Goal: Task Accomplishment & Management: Use online tool/utility

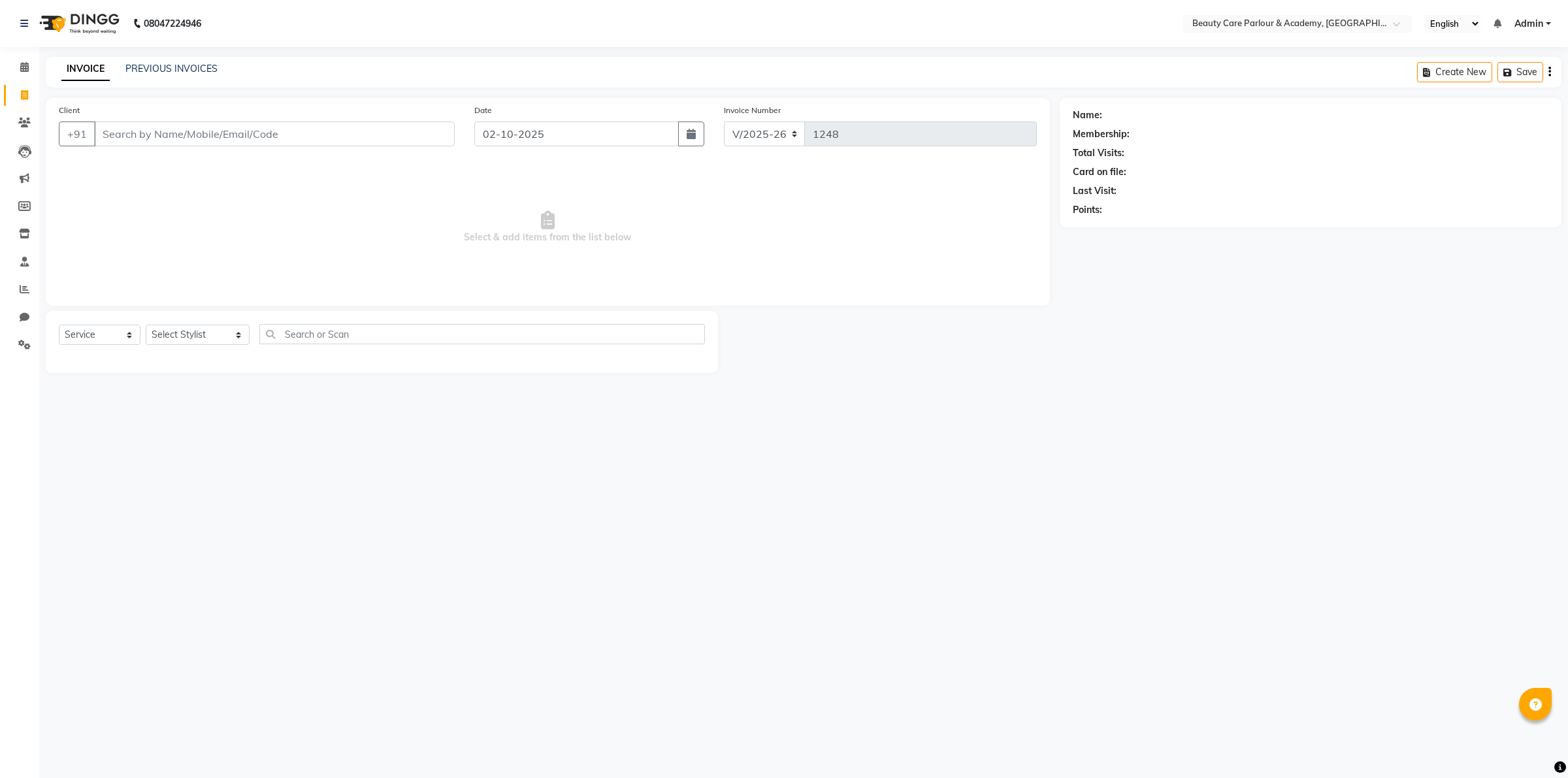
select select "8049"
select select "service"
click at [187, 70] on link "PREVIOUS INVOICES" at bounding box center [171, 68] width 92 height 12
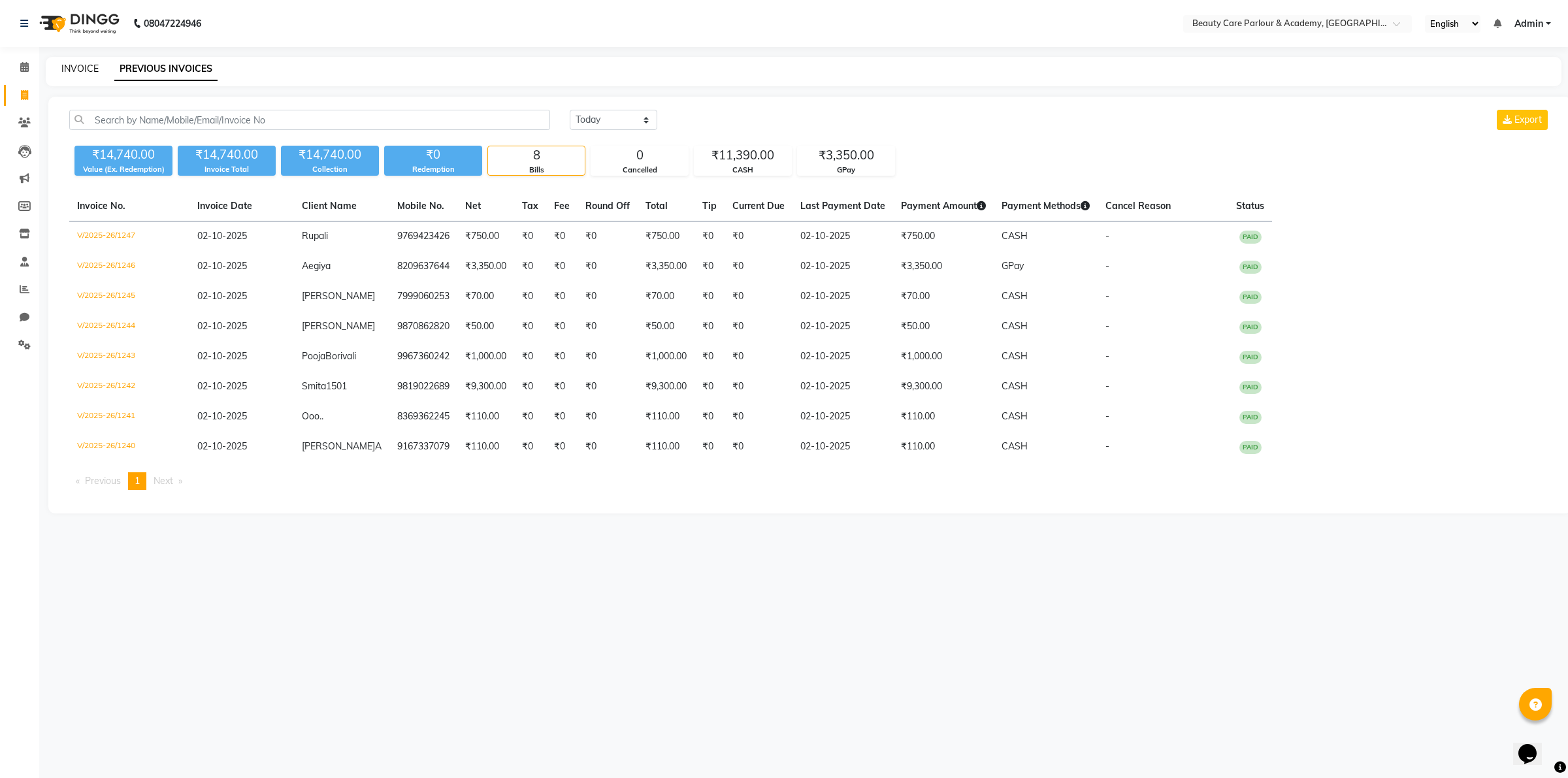
click at [80, 65] on link "INVOICE" at bounding box center [80, 68] width 38 height 12
select select "8049"
select select "service"
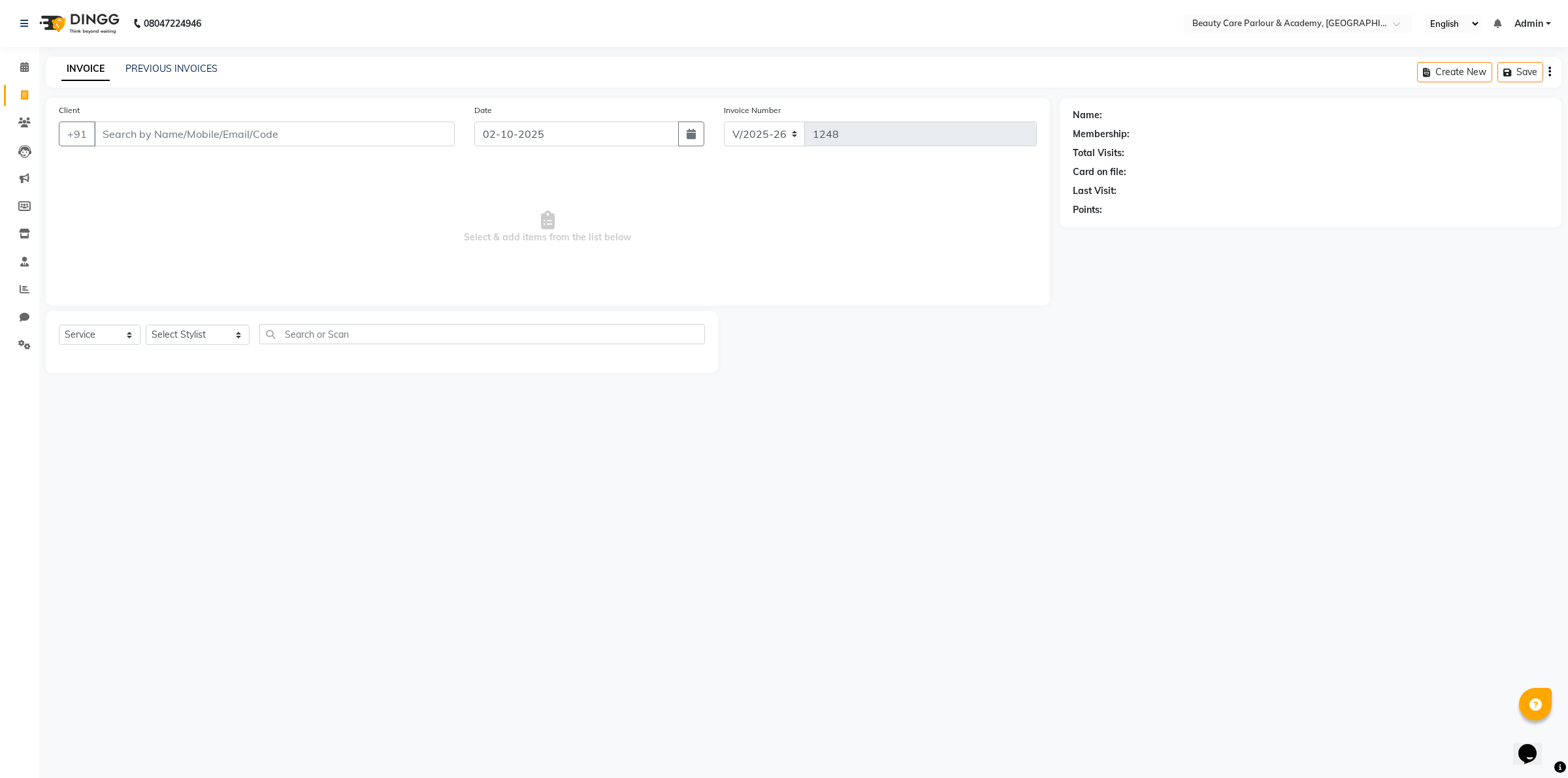
click at [106, 129] on input "Client" at bounding box center [274, 134] width 361 height 25
type input "9967040140"
click at [171, 162] on span "[PERSON_NAME]" at bounding box center [153, 164] width 85 height 13
click at [184, 328] on select "Select Stylist [PERSON_NAME] [PERSON_NAME] (Beautician) [PERSON_NAME] [PERSON_N…" at bounding box center [198, 335] width 104 height 20
select select "85973"
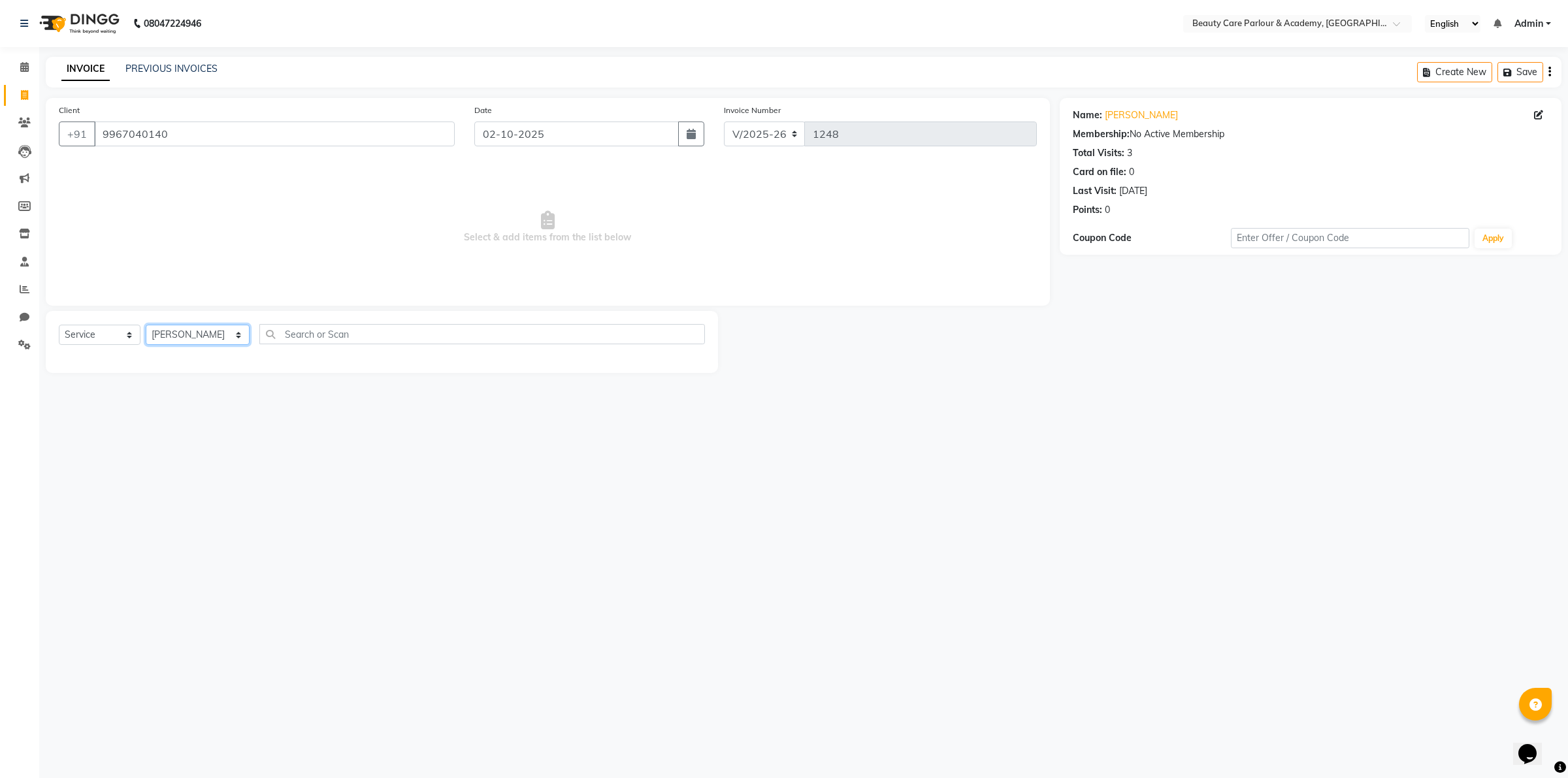
click at [146, 325] on select "Select Stylist [PERSON_NAME] [PERSON_NAME] (Beautician) [PERSON_NAME] [PERSON_N…" at bounding box center [198, 335] width 104 height 20
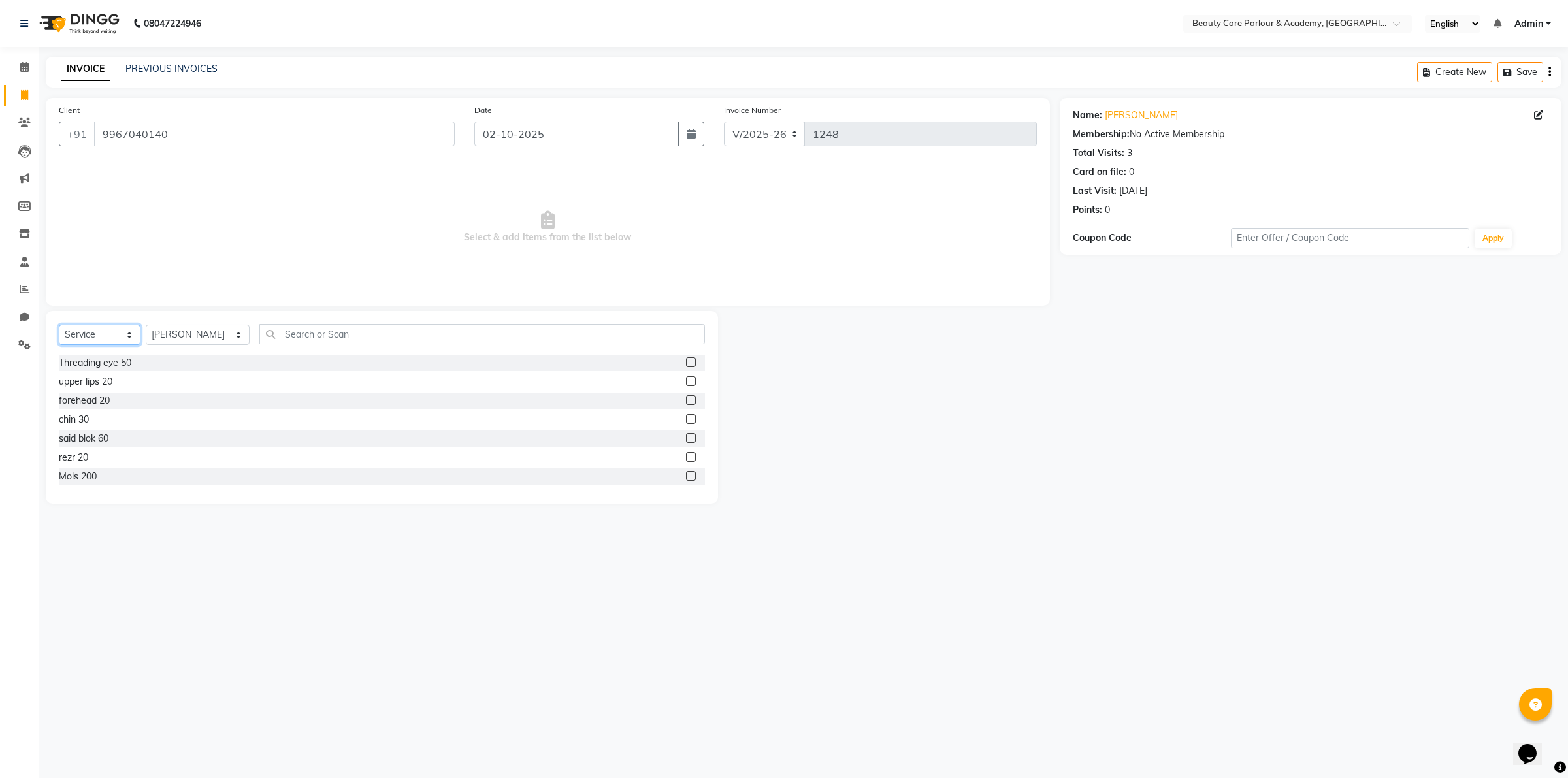
click at [78, 333] on select "Select Service Product Membership Package Voucher Prepaid Gift Card" at bounding box center [100, 335] width 82 height 20
select select "product"
click at [59, 325] on select "Select Service Product Membership Package Voucher Prepaid Gift Card" at bounding box center [100, 335] width 82 height 20
click at [686, 445] on label at bounding box center [691, 445] width 10 height 10
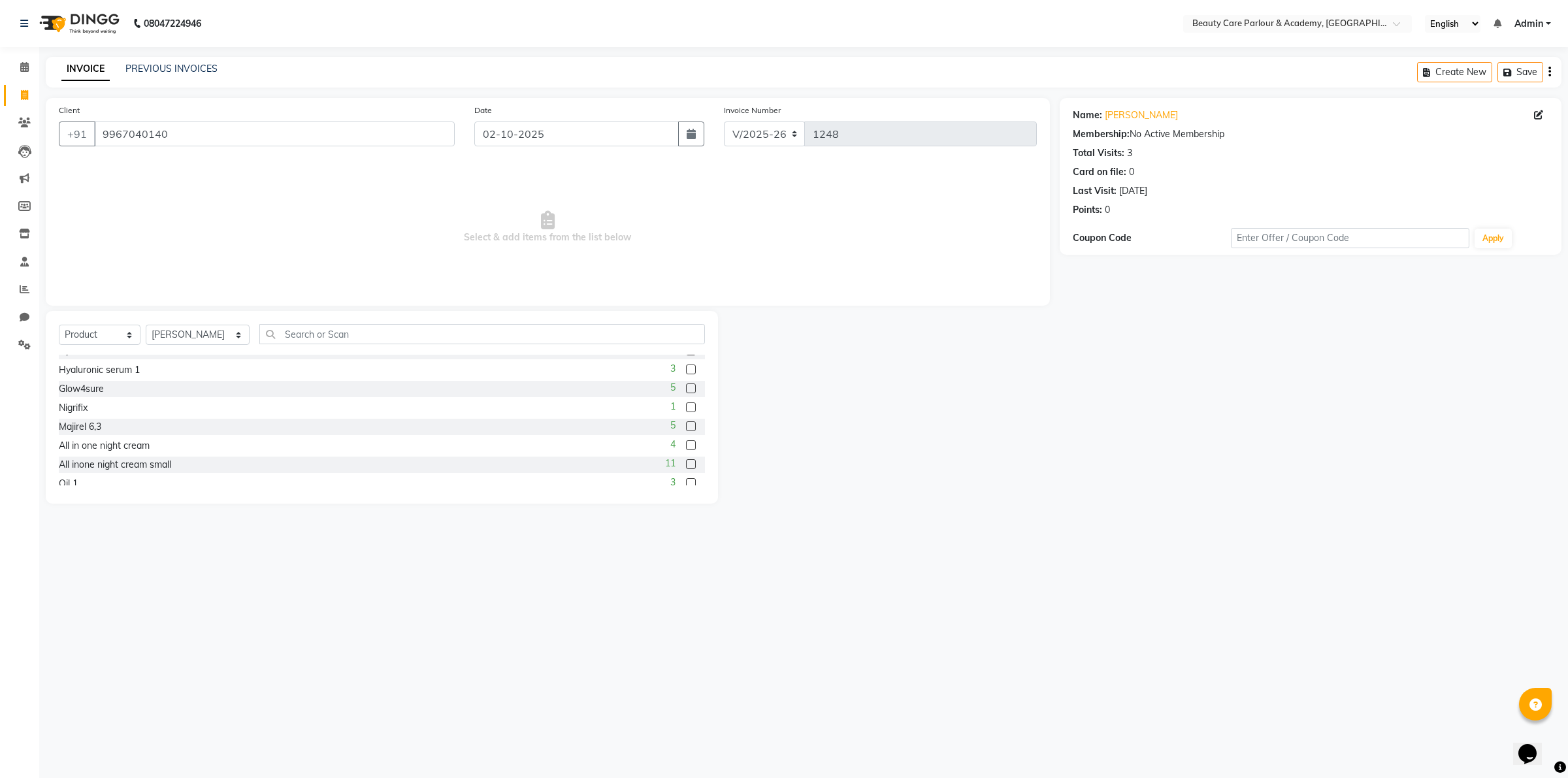
click at [686, 445] on input "checkbox" at bounding box center [690, 445] width 8 height 8
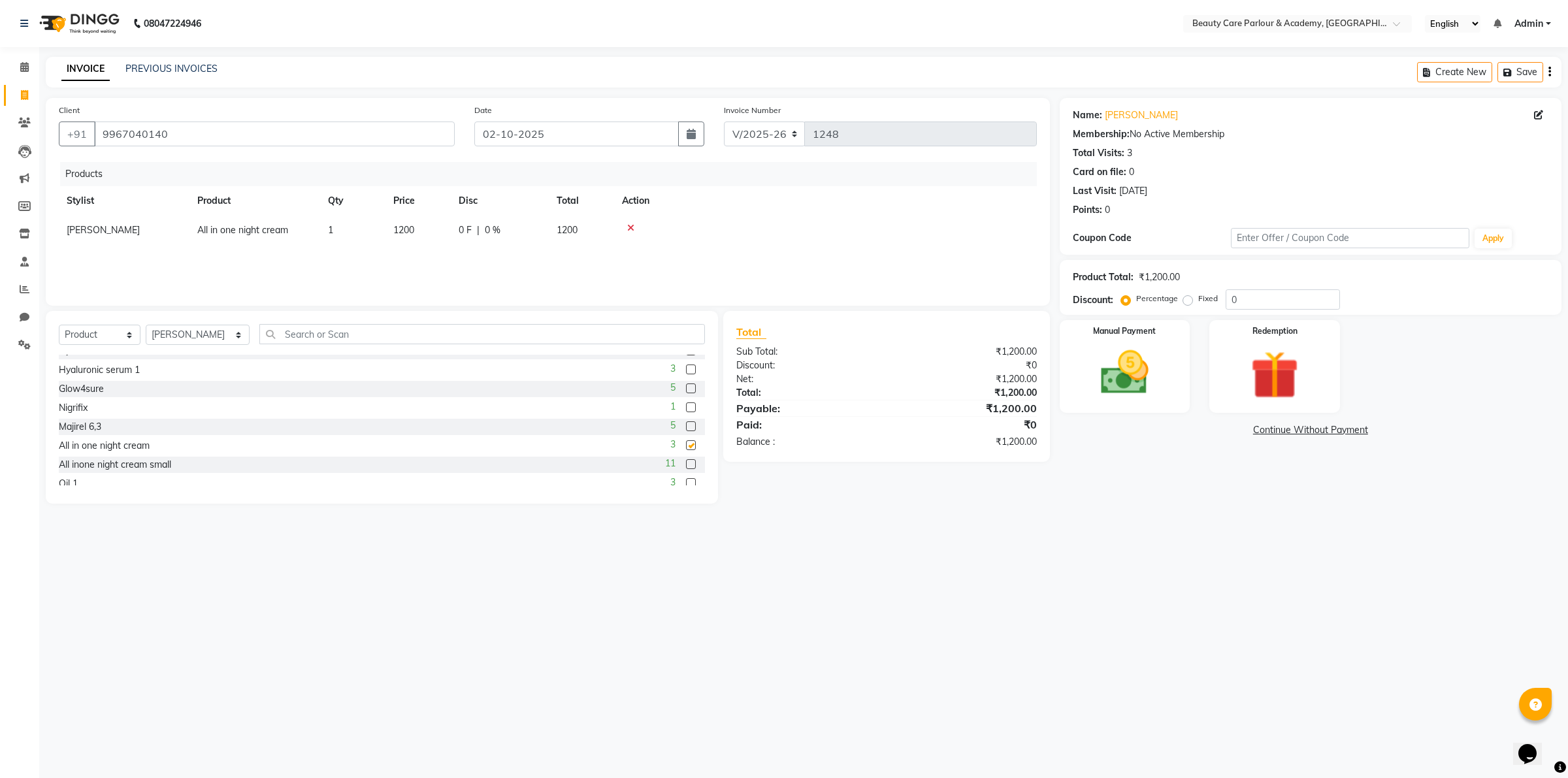
checkbox input "false"
click at [1106, 372] on img at bounding box center [1124, 373] width 81 height 57
click at [1297, 431] on span "CASH" at bounding box center [1301, 431] width 28 height 15
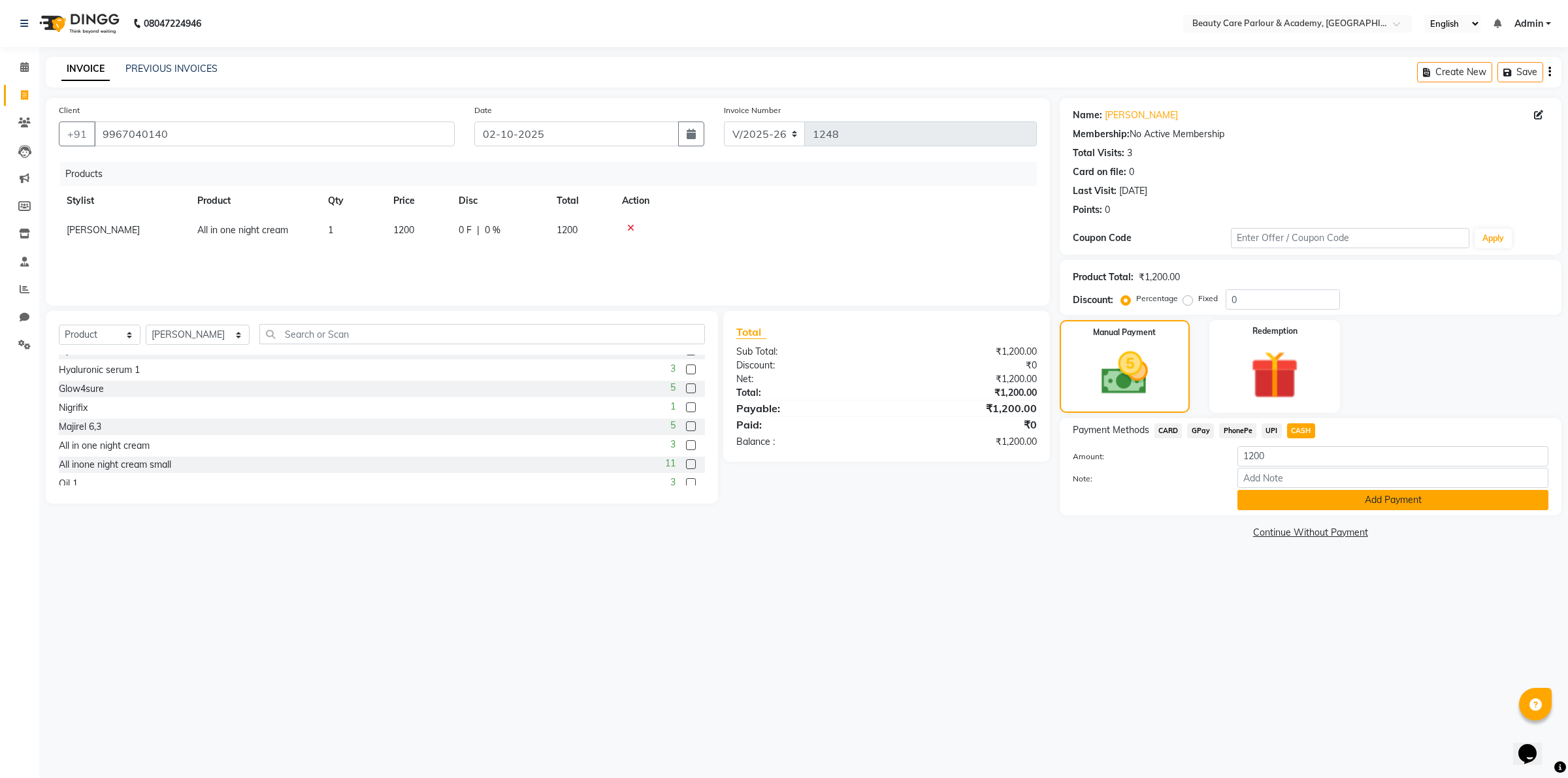
click at [1336, 498] on button "Add Payment" at bounding box center [1393, 500] width 311 height 20
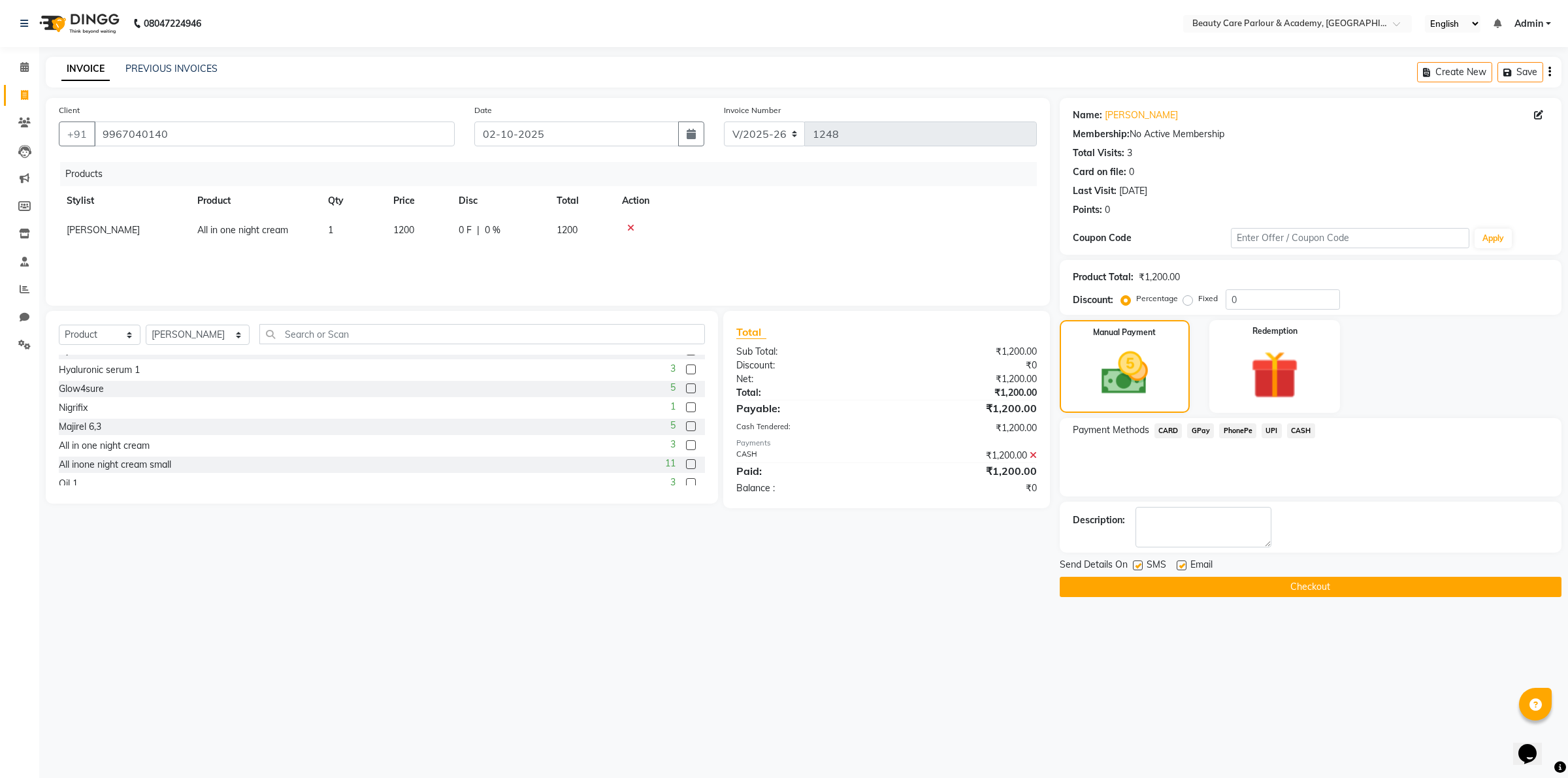
click at [1298, 588] on button "Checkout" at bounding box center [1310, 587] width 502 height 20
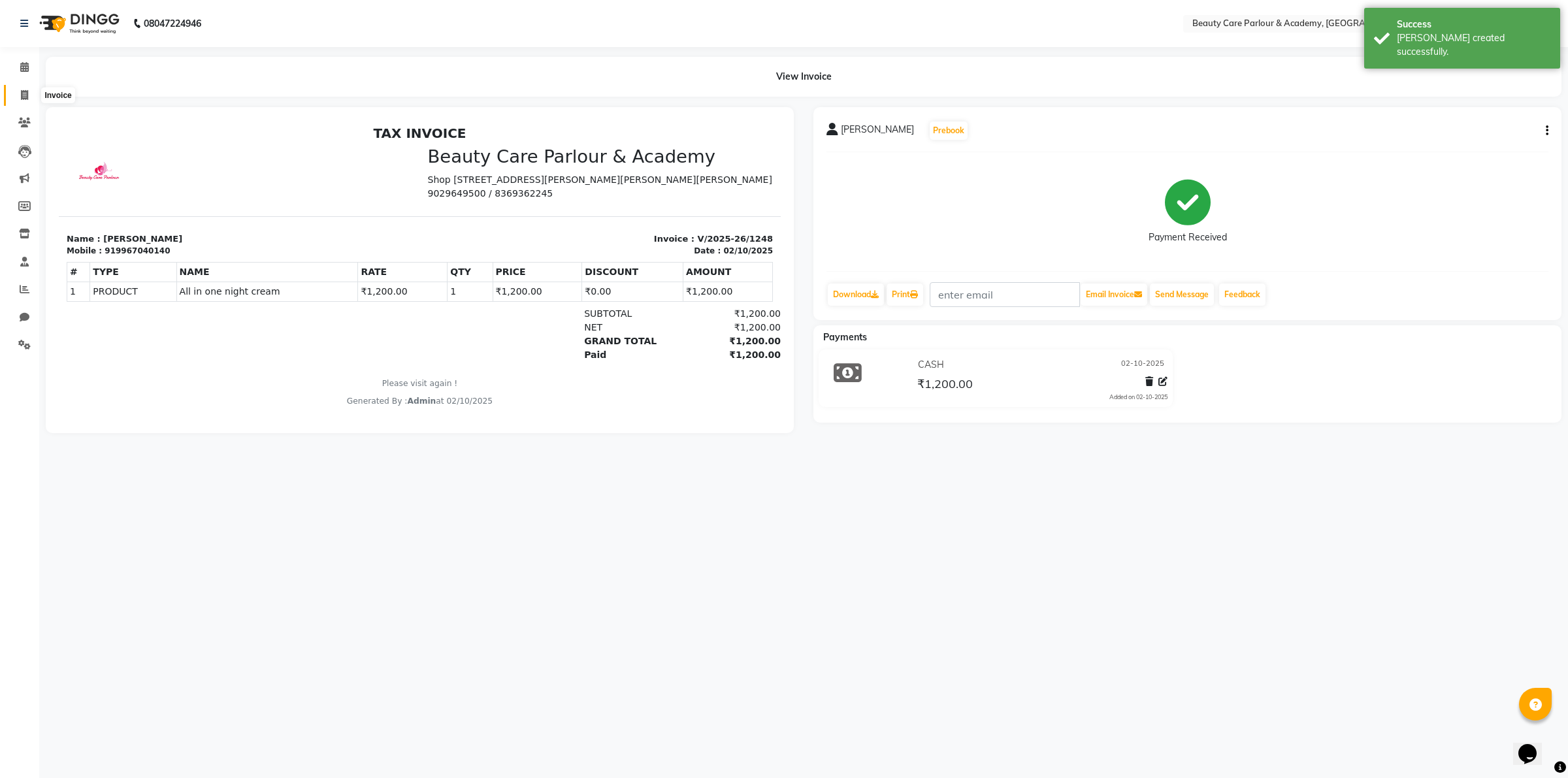
click at [23, 93] on icon at bounding box center [25, 95] width 8 height 10
select select "service"
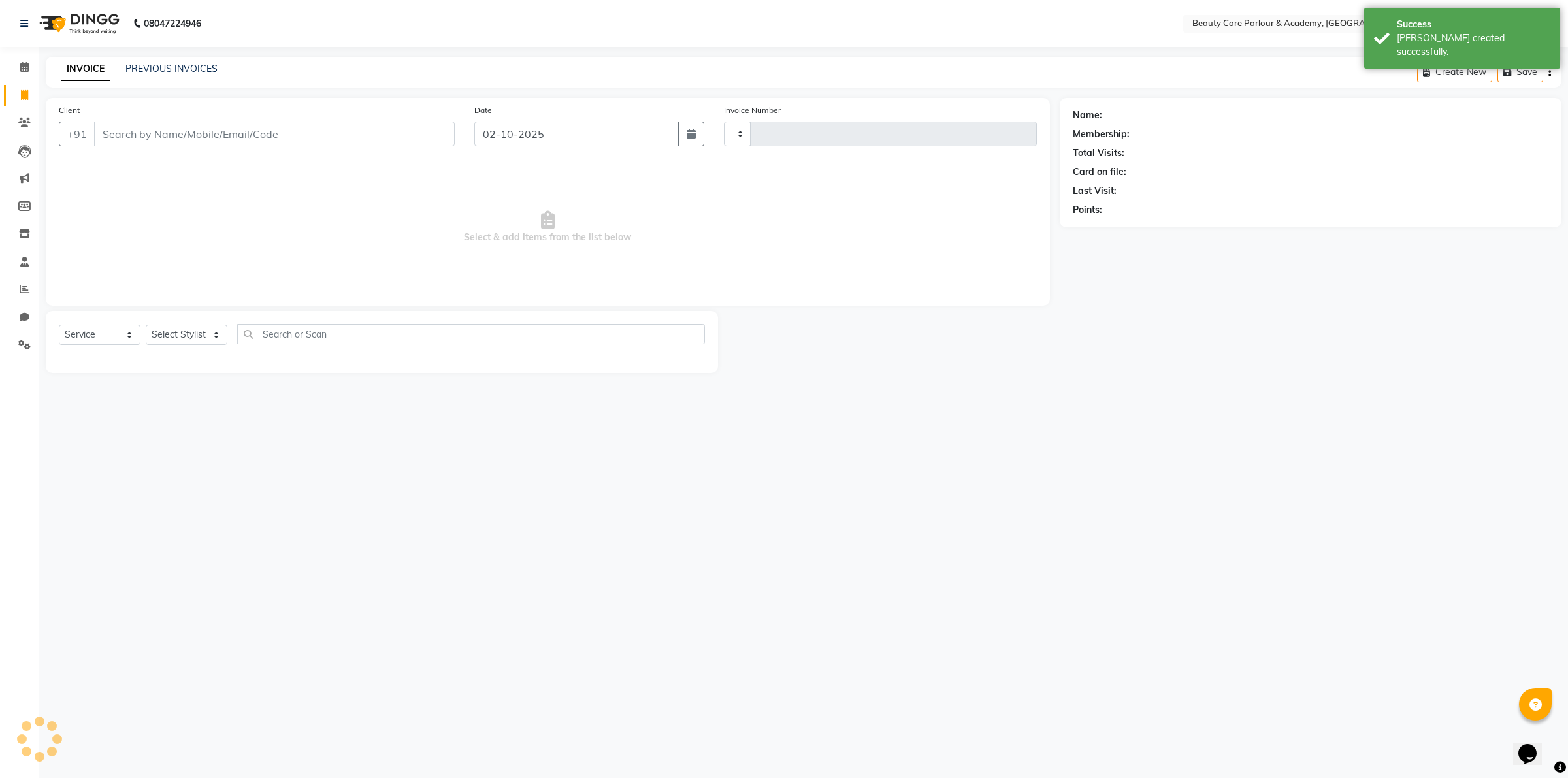
type input "1249"
select select "8049"
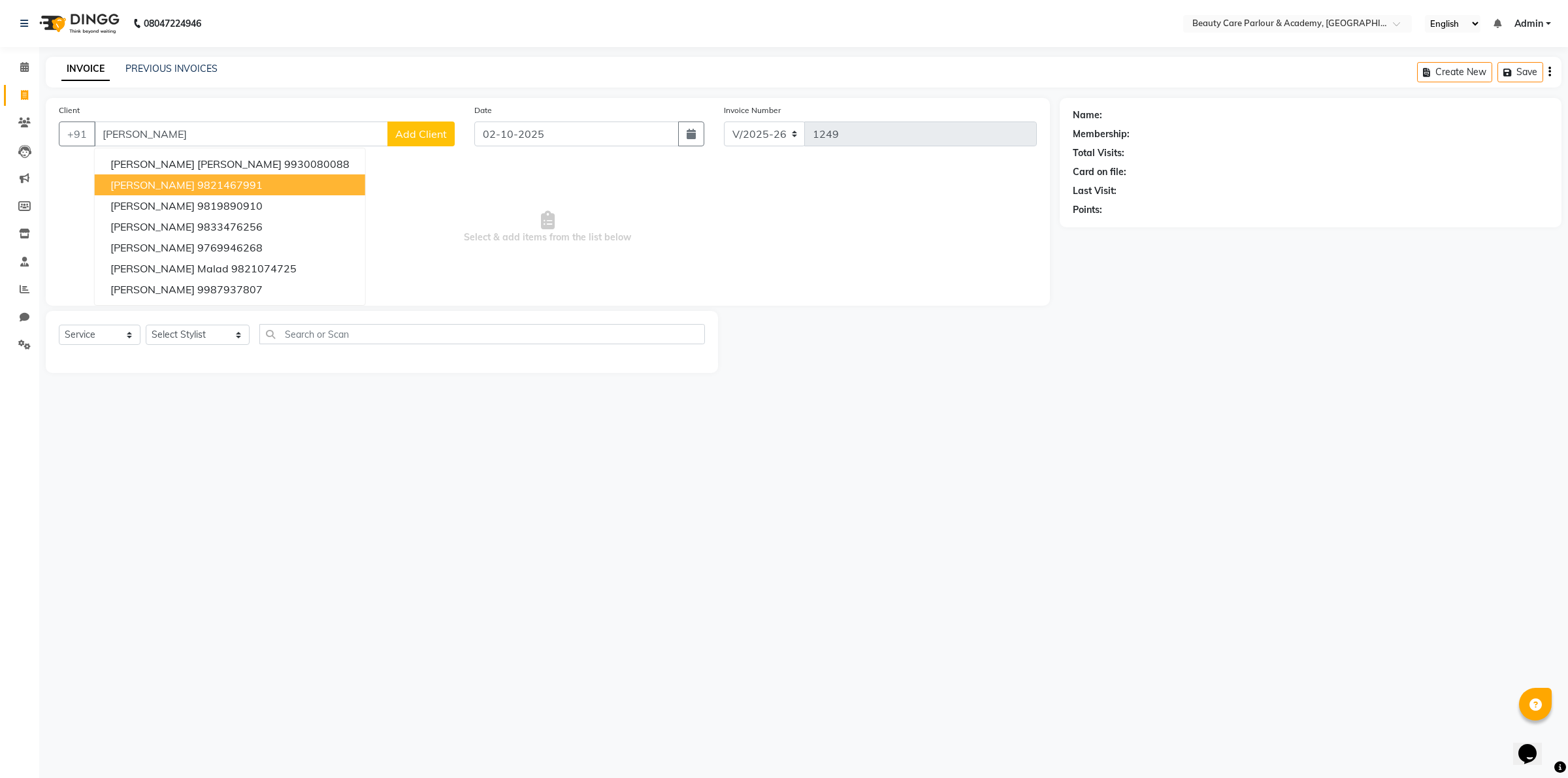
click at [230, 183] on ngb-highlight "9821467991" at bounding box center [230, 184] width 65 height 13
type input "9821467991"
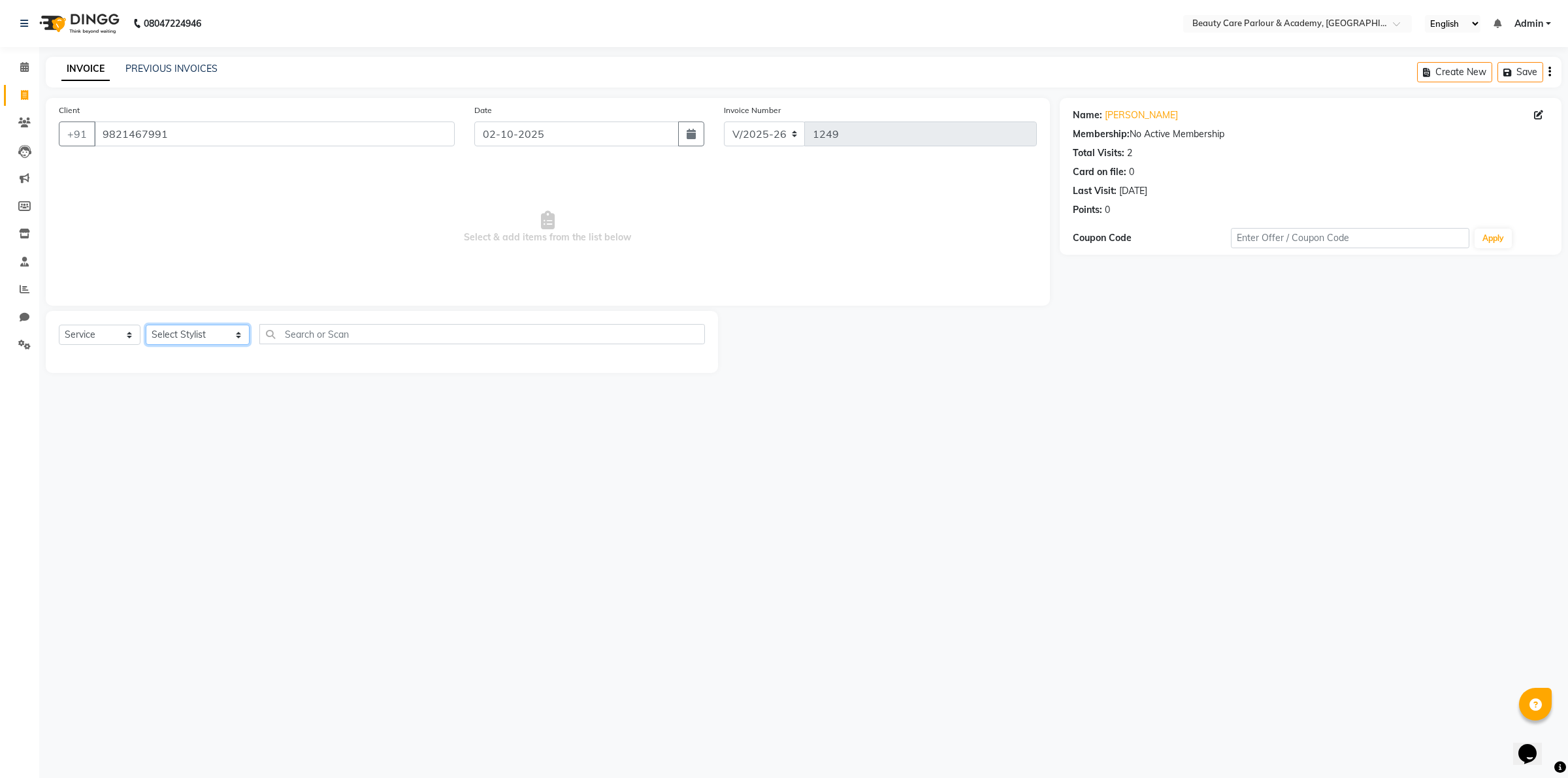
click at [185, 331] on select "Select Stylist [PERSON_NAME] [PERSON_NAME] (Beautician) [PERSON_NAME] [PERSON_N…" at bounding box center [198, 335] width 104 height 20
select select "72763"
click at [146, 325] on select "Select Stylist [PERSON_NAME] [PERSON_NAME] (Beautician) [PERSON_NAME] [PERSON_N…" at bounding box center [198, 335] width 104 height 20
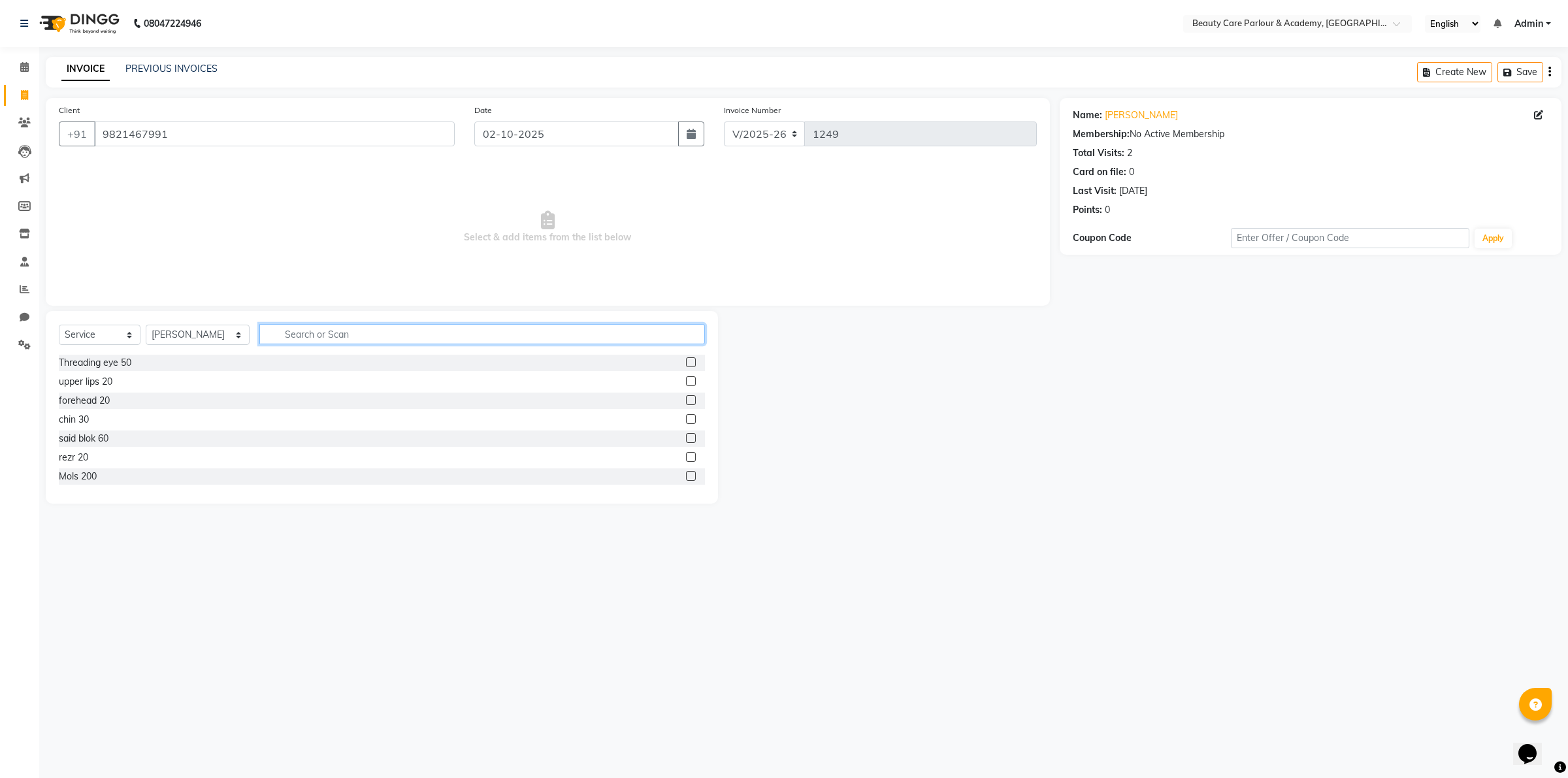
click at [280, 335] on input "text" at bounding box center [482, 334] width 446 height 20
type input "hair wa"
click at [690, 363] on label at bounding box center [691, 362] width 10 height 10
click at [690, 363] on input "checkbox" at bounding box center [690, 363] width 8 height 8
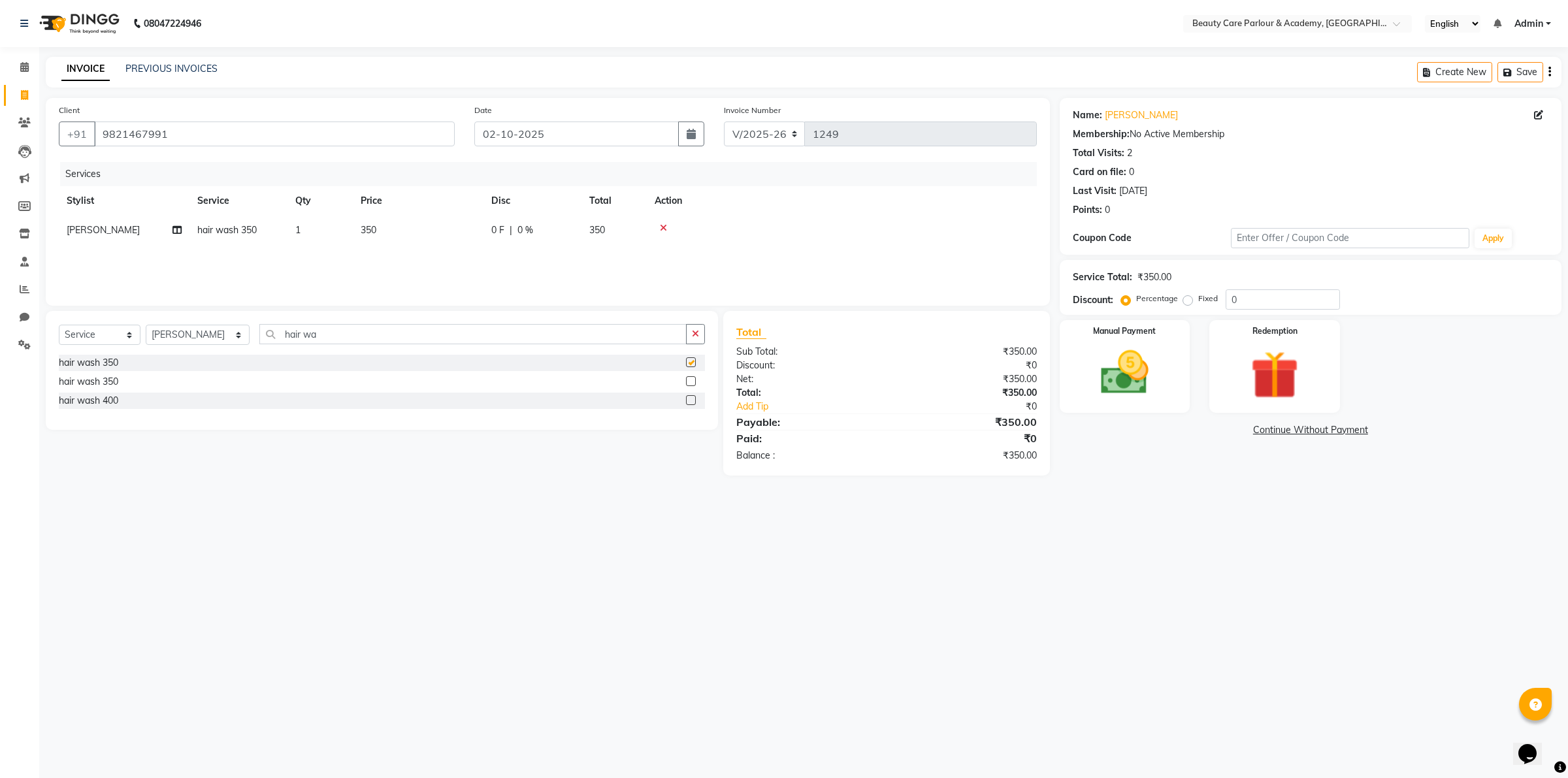
checkbox input "false"
click at [316, 332] on input "hair wa" at bounding box center [473, 334] width 428 height 20
type input "h"
type input "rez"
click at [689, 363] on label at bounding box center [691, 362] width 10 height 10
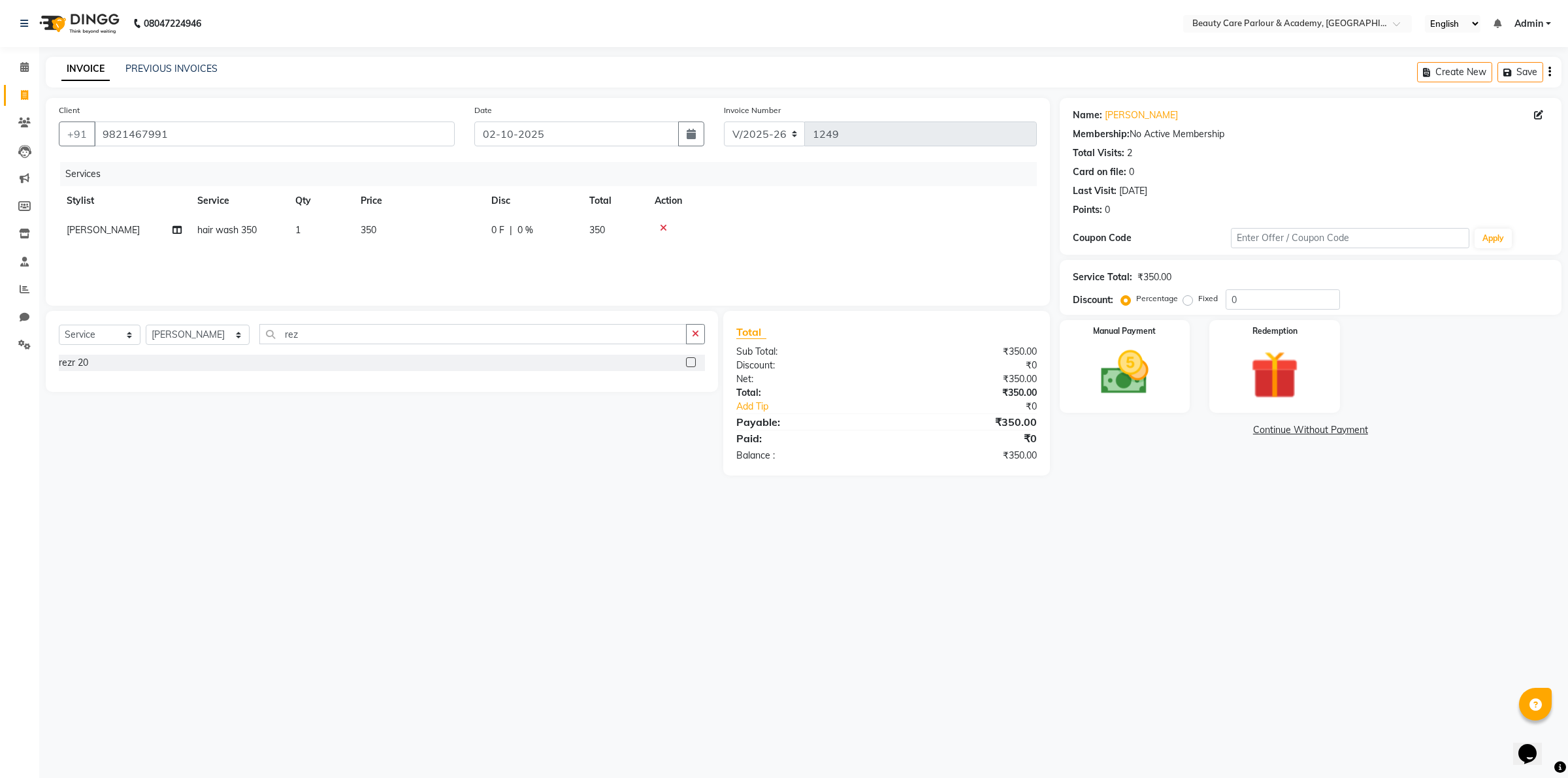
click at [689, 363] on input "checkbox" at bounding box center [690, 363] width 8 height 8
checkbox input "false"
click at [1103, 384] on img at bounding box center [1124, 373] width 81 height 57
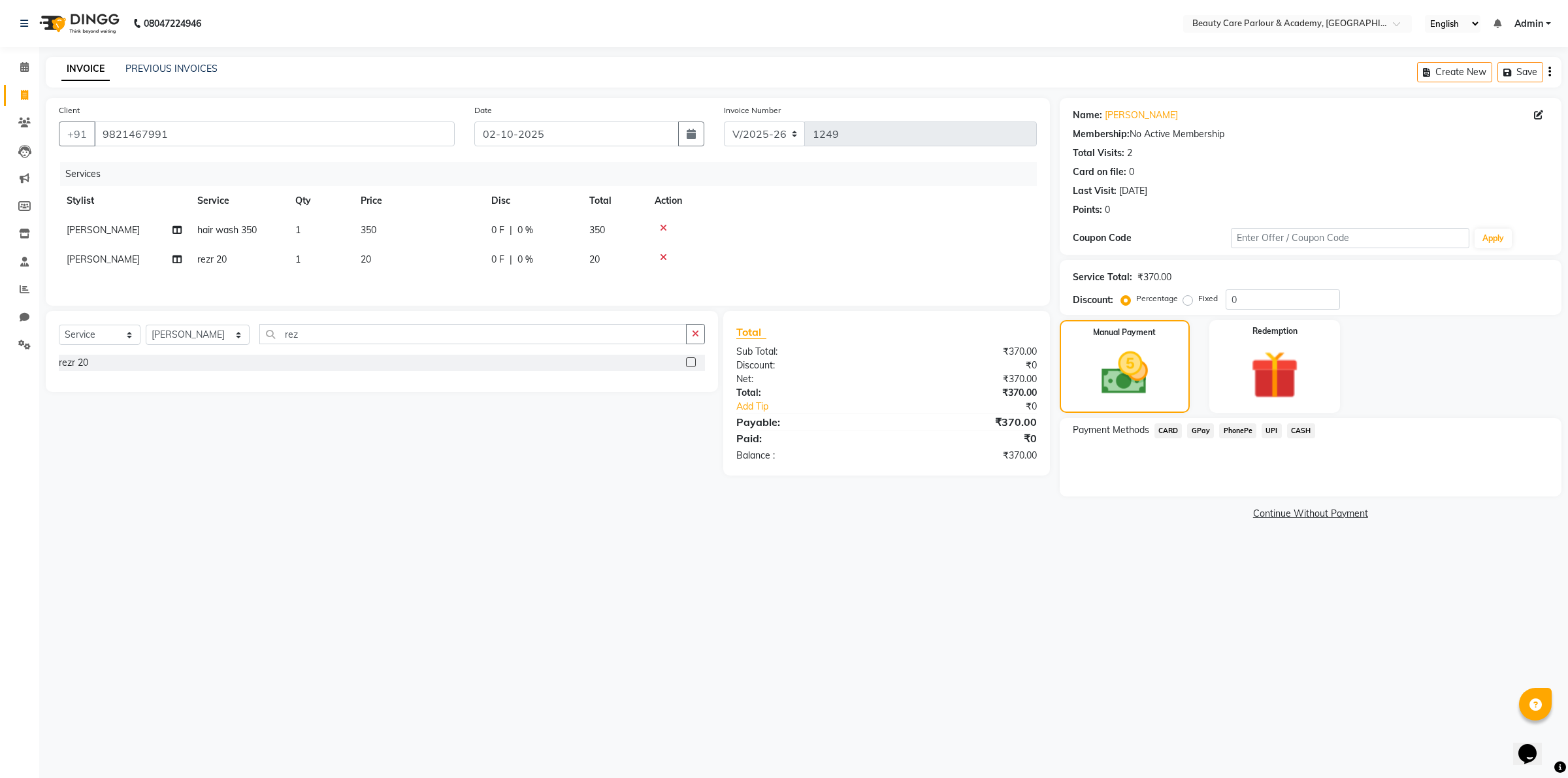
click at [1198, 432] on span "GPay" at bounding box center [1200, 431] width 27 height 15
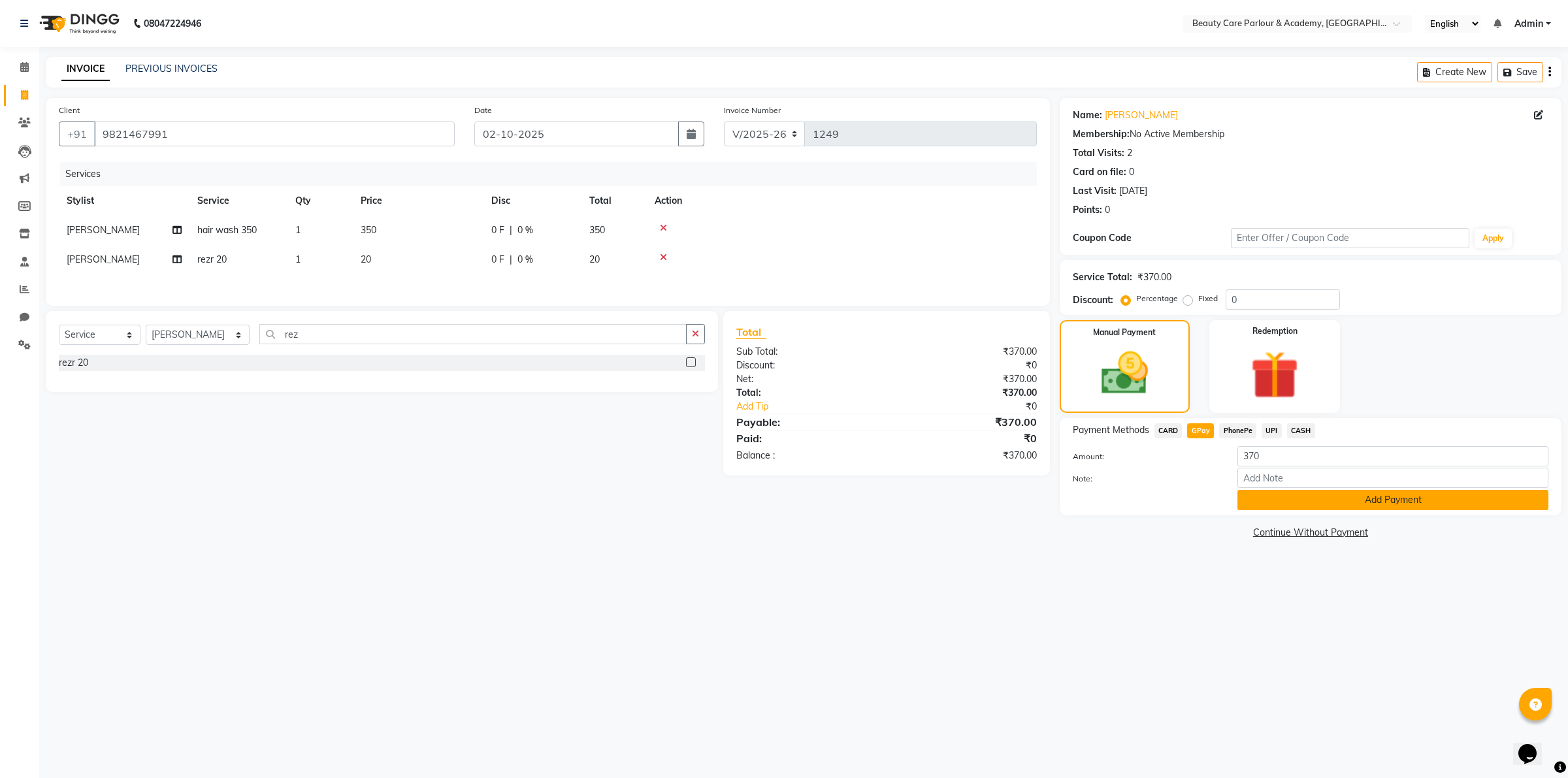
click at [1328, 500] on button "Add Payment" at bounding box center [1393, 500] width 311 height 20
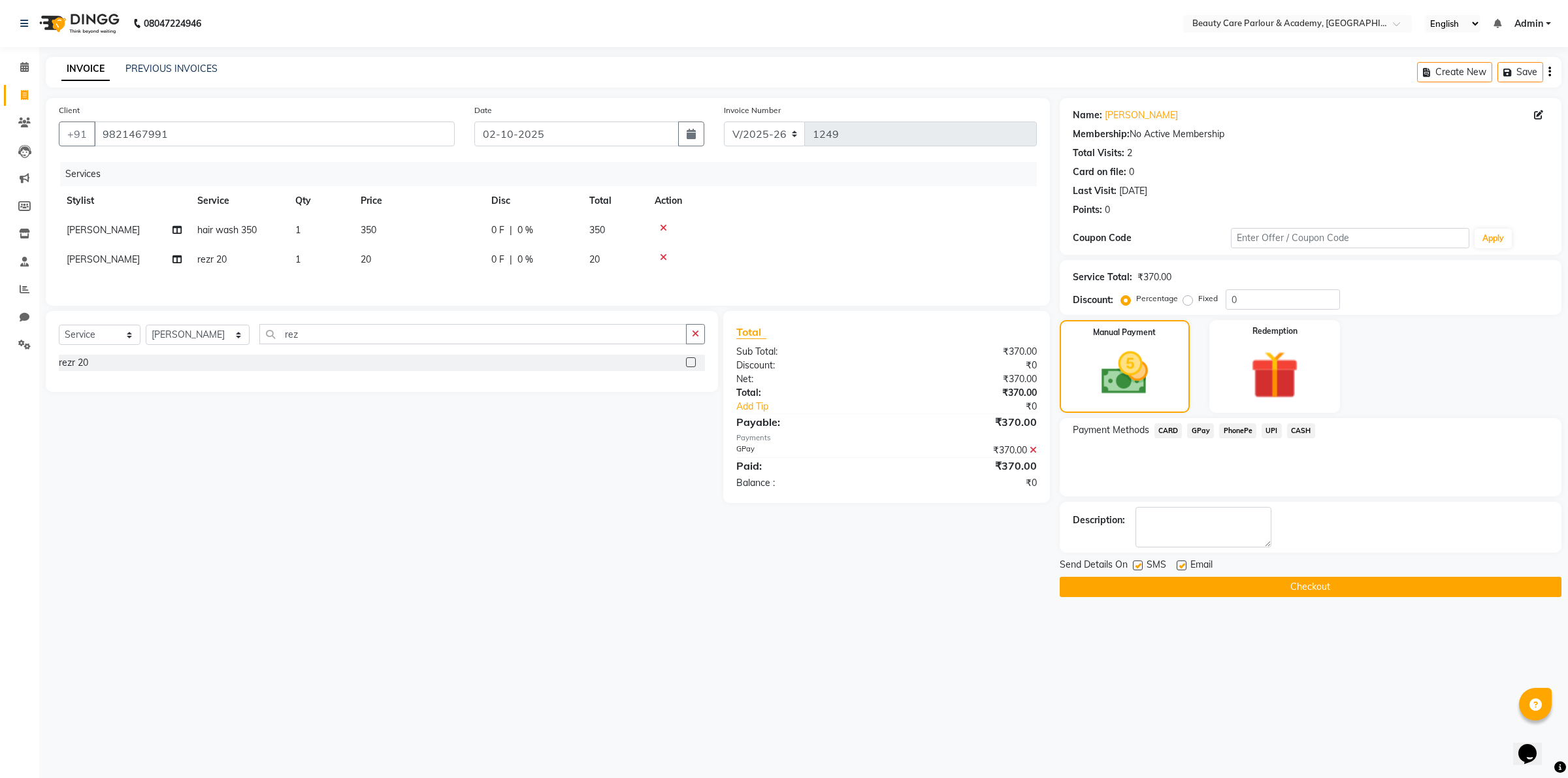
click at [1333, 586] on button "Checkout" at bounding box center [1310, 587] width 502 height 20
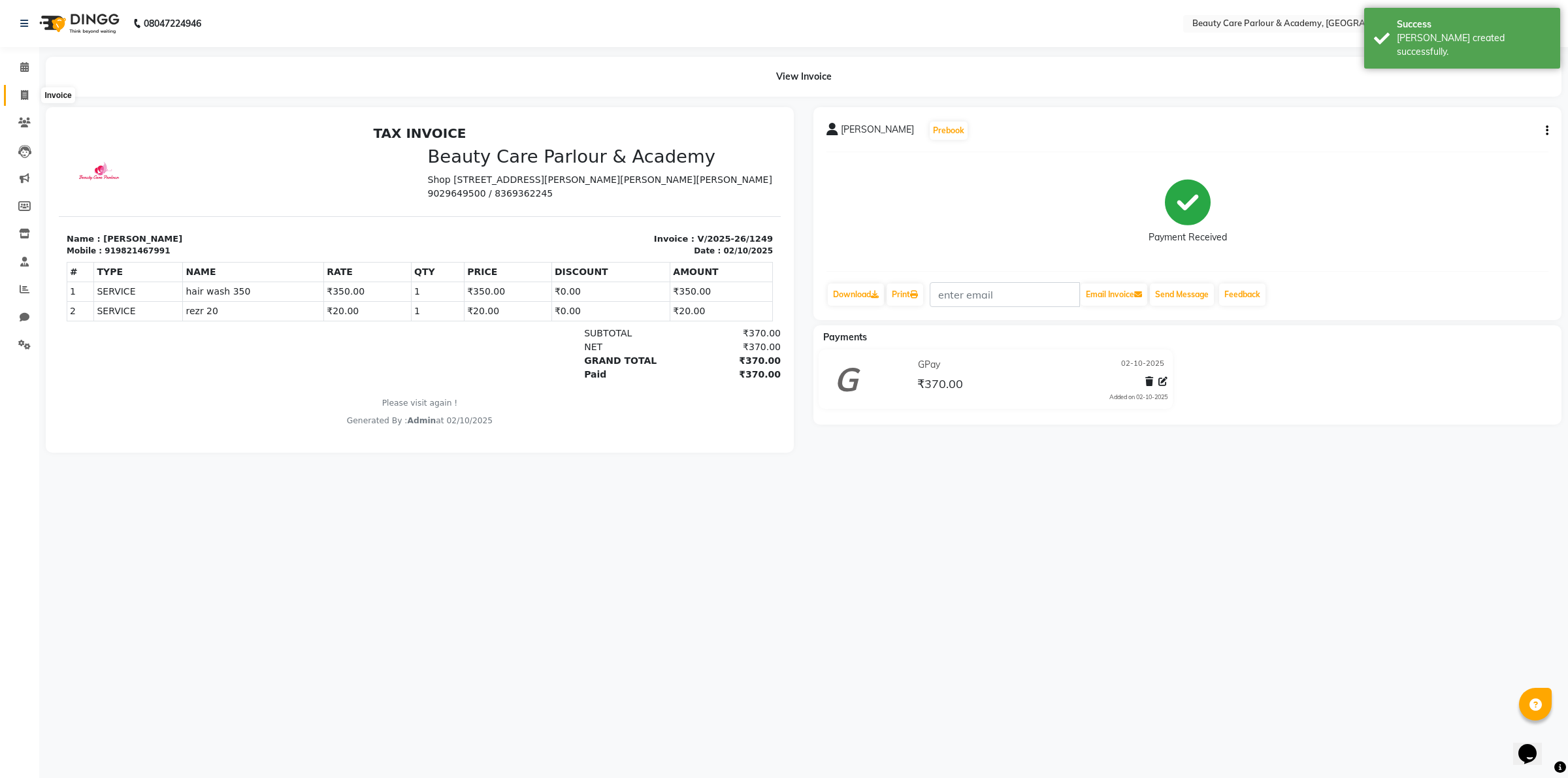
click at [23, 95] on icon at bounding box center [25, 95] width 8 height 10
select select "8049"
select select "service"
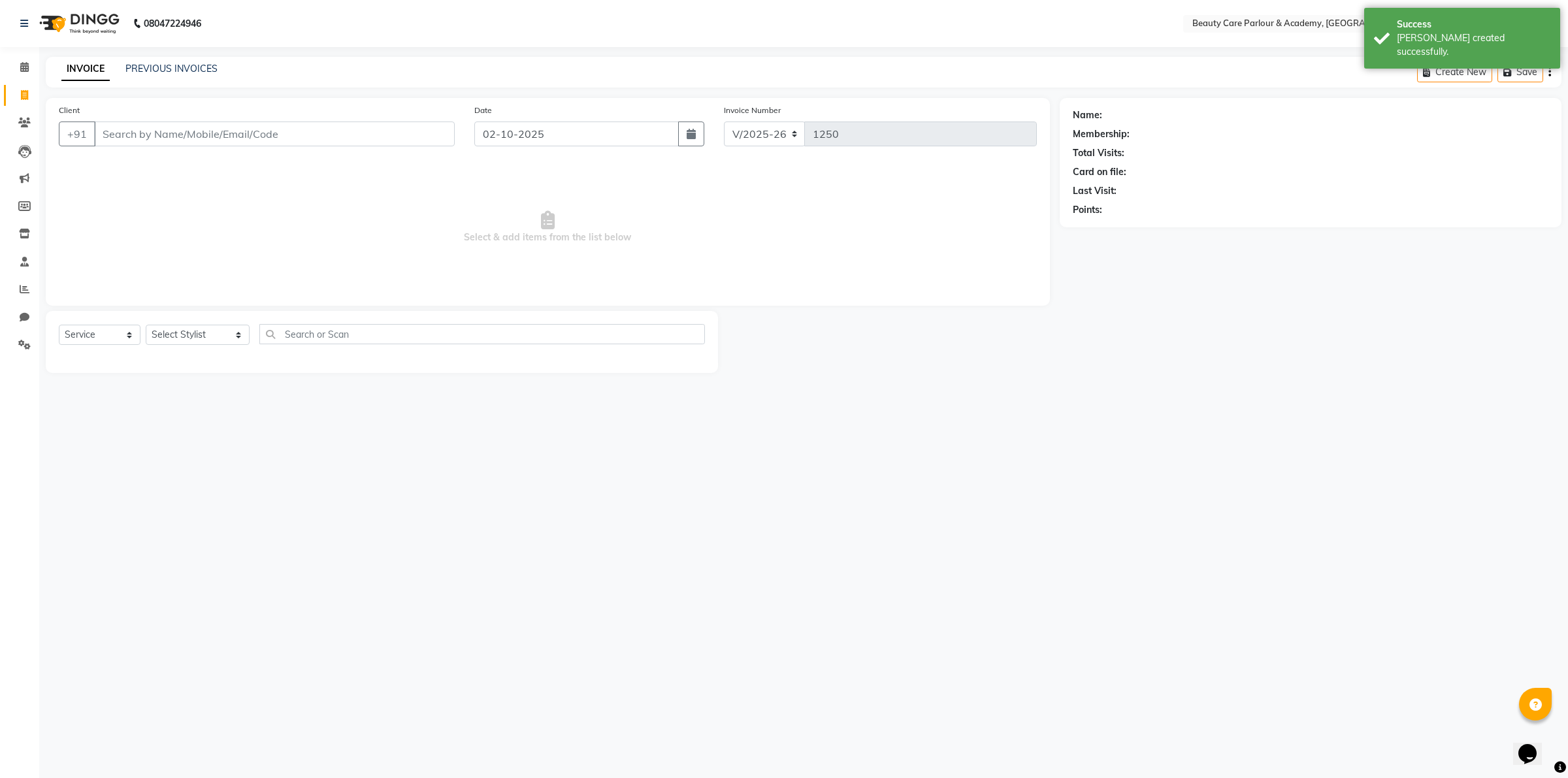
click at [106, 130] on input "Client" at bounding box center [274, 134] width 361 height 25
click at [106, 130] on input "[PERSON_NAME]" at bounding box center [241, 134] width 294 height 25
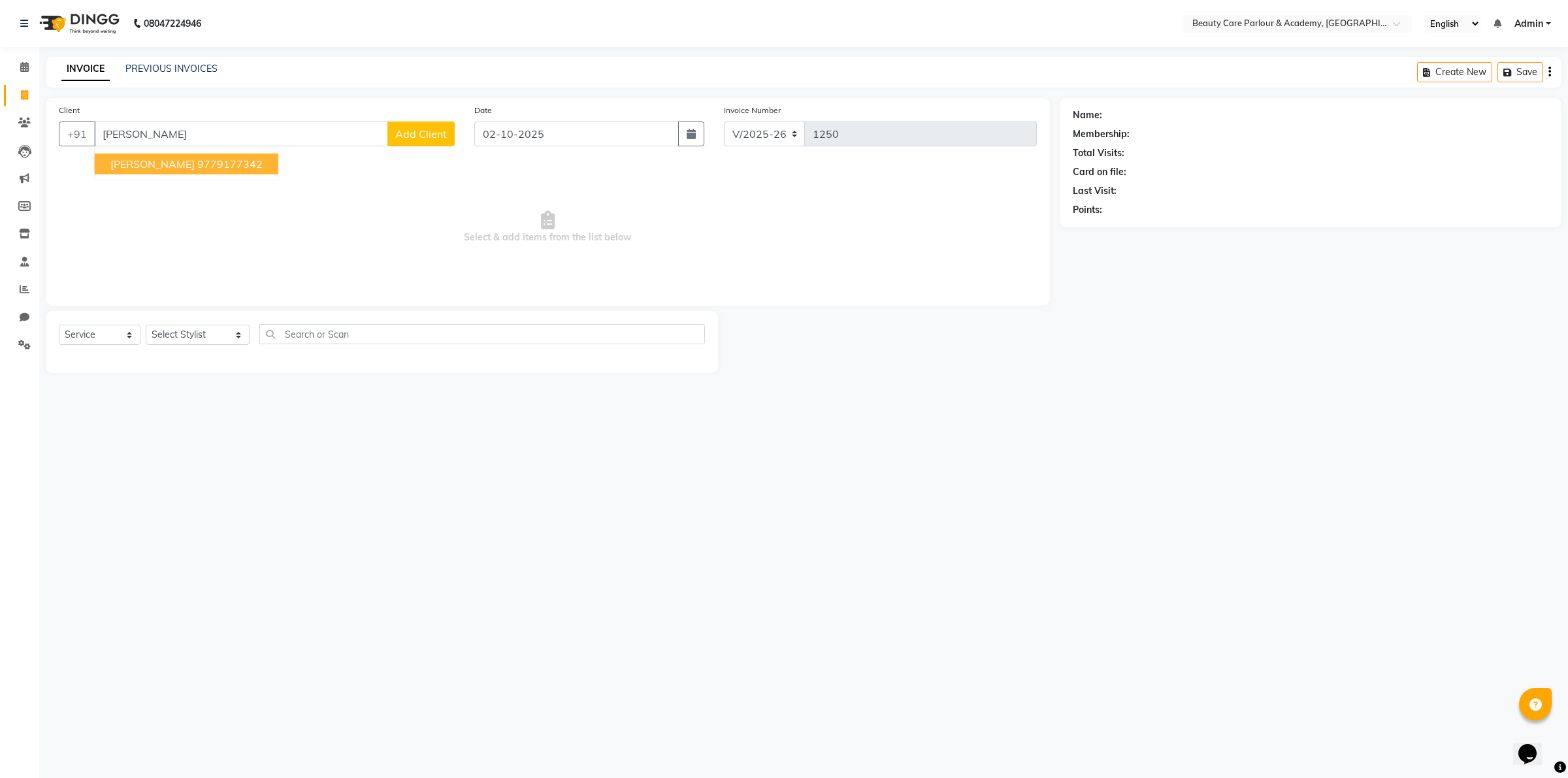
click at [201, 168] on ngb-highlight "9779177342" at bounding box center [230, 164] width 65 height 13
type input "9779177342"
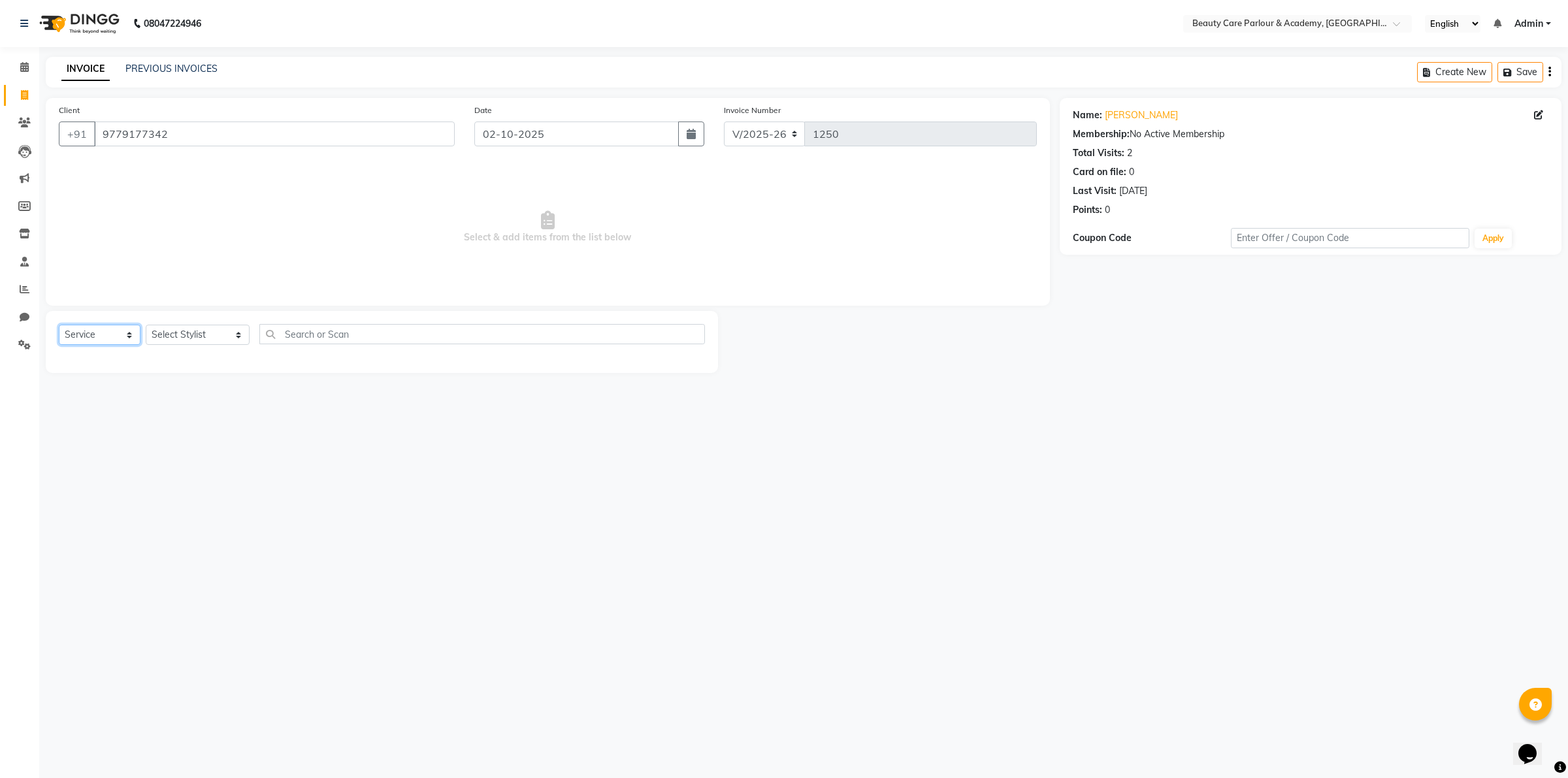
click at [88, 335] on select "Select Service Product Membership Package Voucher Prepaid Gift Card" at bounding box center [100, 335] width 82 height 20
select select "product"
click at [59, 325] on select "Select Service Product Membership Package Voucher Prepaid Gift Card" at bounding box center [100, 335] width 82 height 20
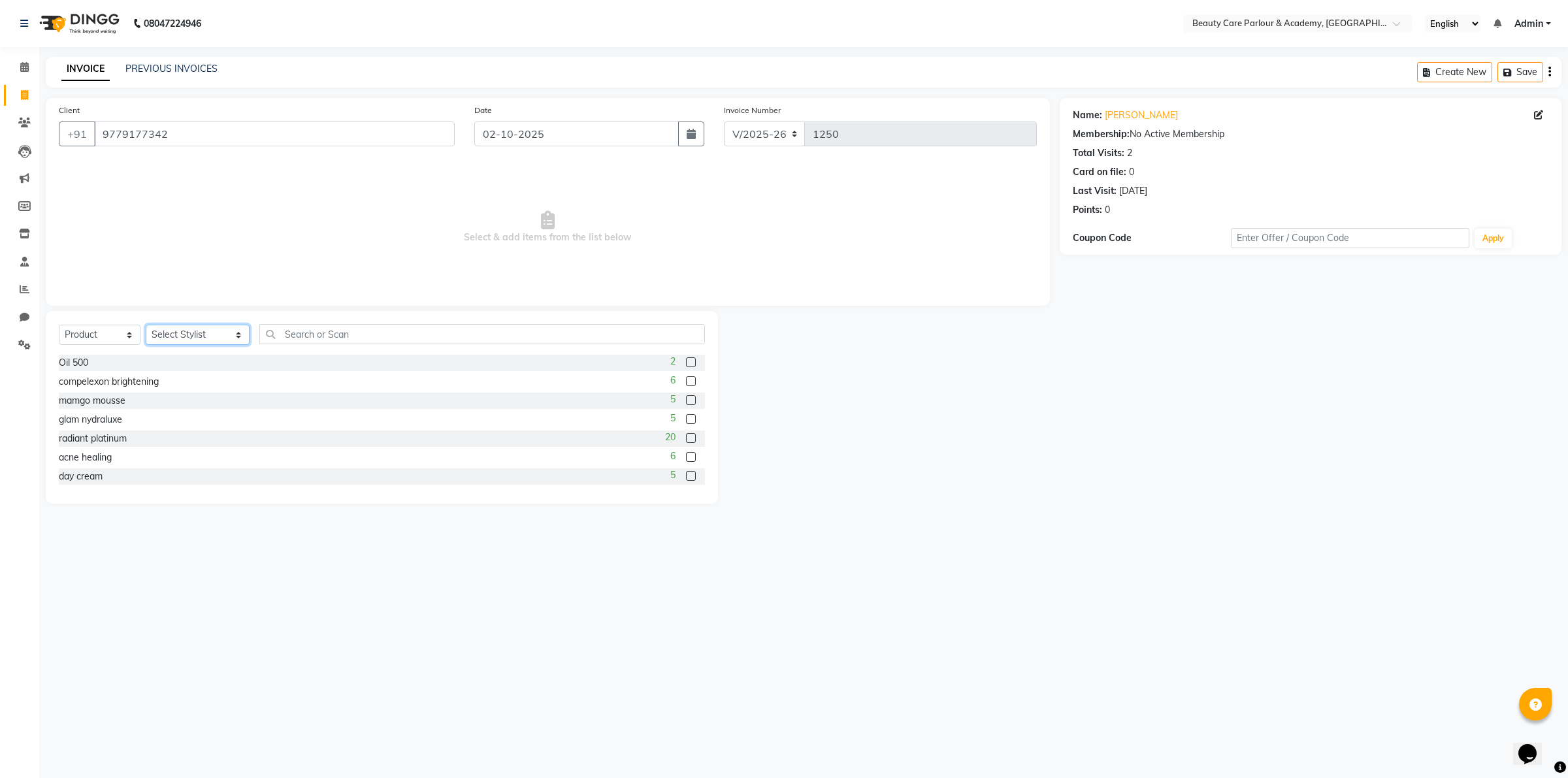
click at [194, 336] on select "Select Stylist [PERSON_NAME] [PERSON_NAME] (Beautician) [PERSON_NAME] [PERSON_N…" at bounding box center [198, 335] width 104 height 20
select select "85973"
click at [146, 325] on select "Select Stylist [PERSON_NAME] [PERSON_NAME] (Beautician) [PERSON_NAME] [PERSON_N…" at bounding box center [198, 335] width 104 height 20
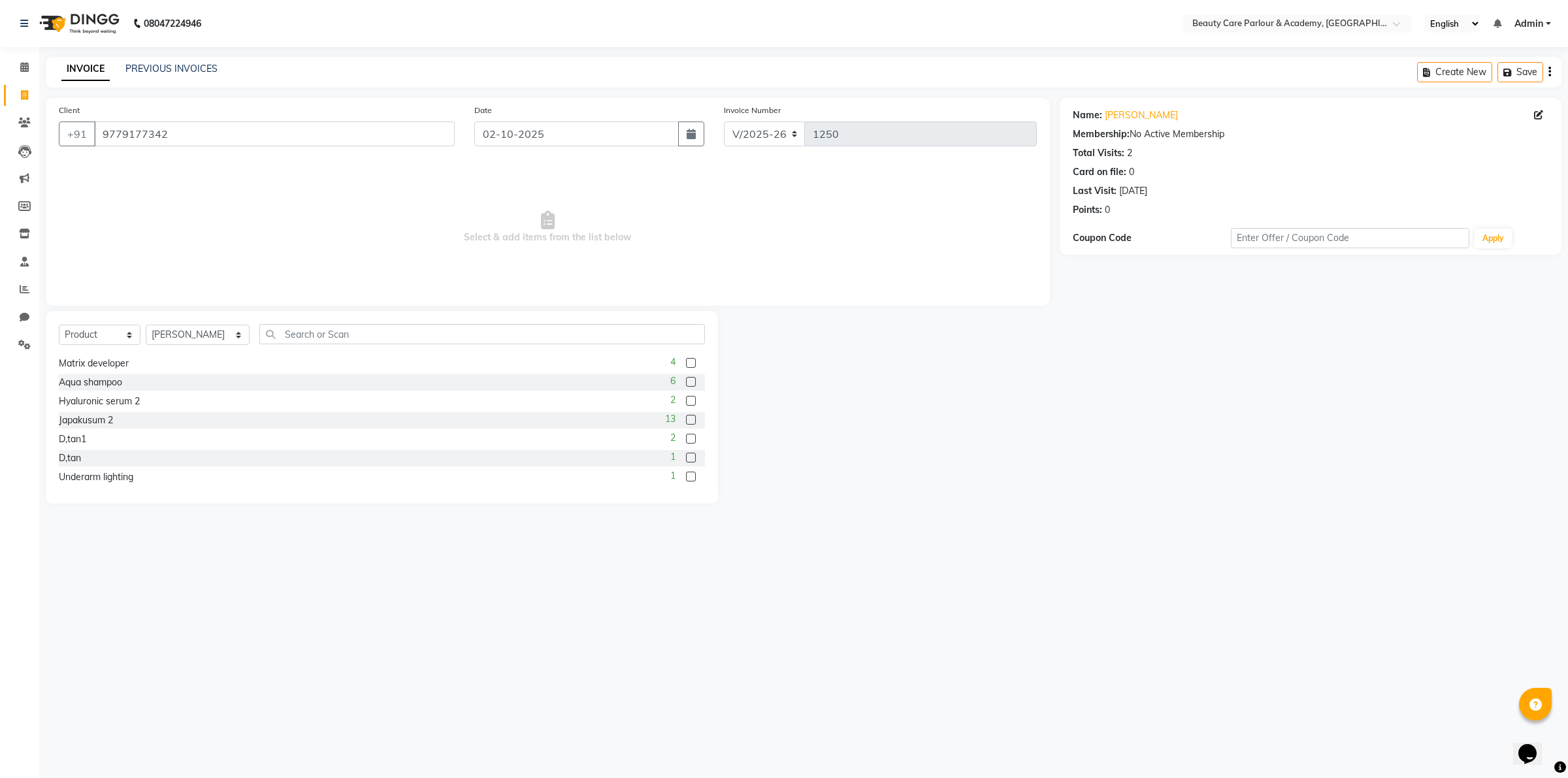
click at [686, 439] on label at bounding box center [691, 438] width 10 height 10
click at [686, 439] on input "checkbox" at bounding box center [690, 439] width 8 height 8
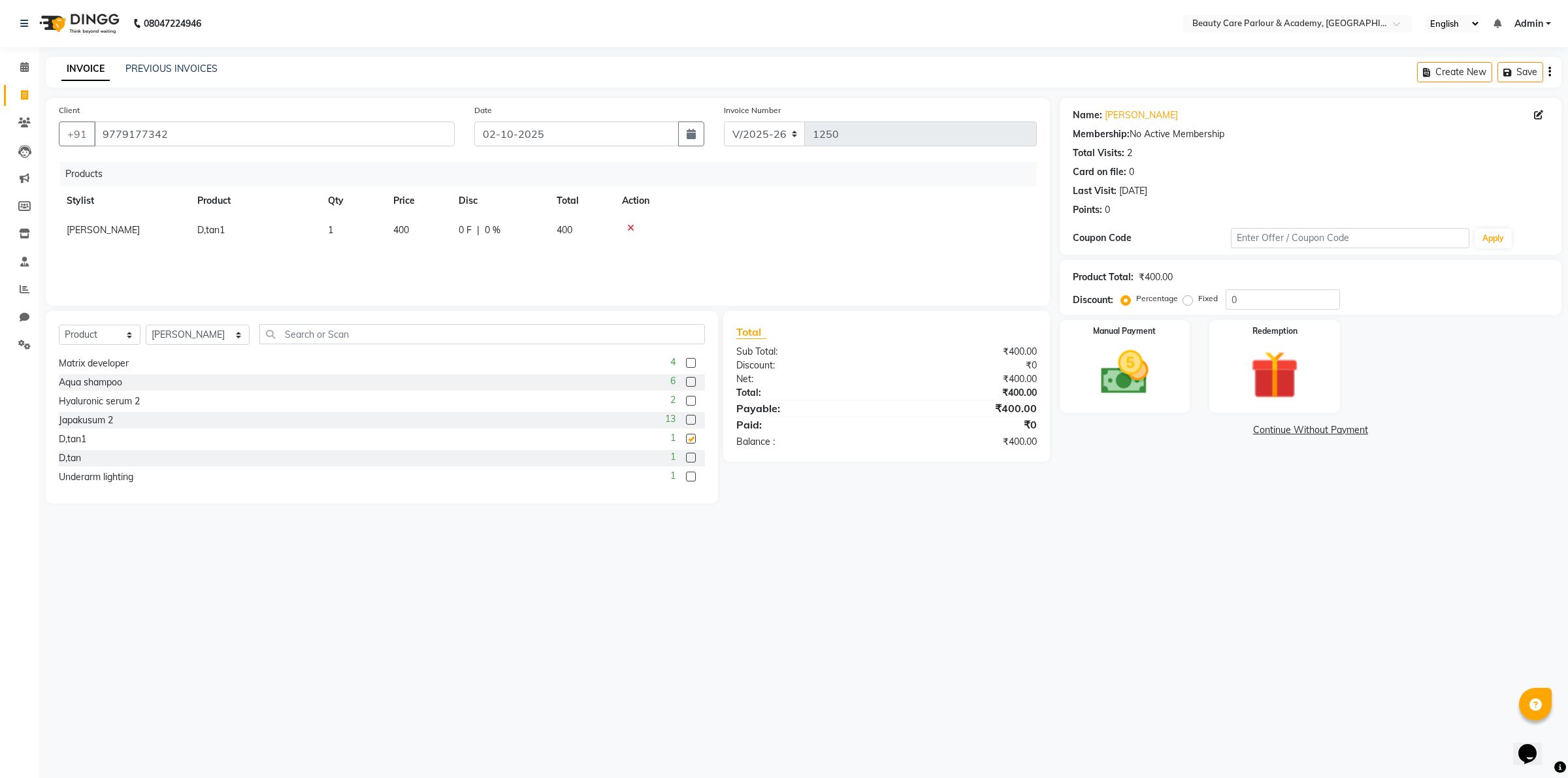
checkbox input "false"
drag, startPoint x: 677, startPoint y: 457, endPoint x: 654, endPoint y: 449, distance: 24.4
click at [654, 450] on div "D,tan 1" at bounding box center [381, 458] width 646 height 16
click at [686, 457] on label at bounding box center [691, 458] width 10 height 10
click at [686, 457] on input "checkbox" at bounding box center [690, 458] width 8 height 8
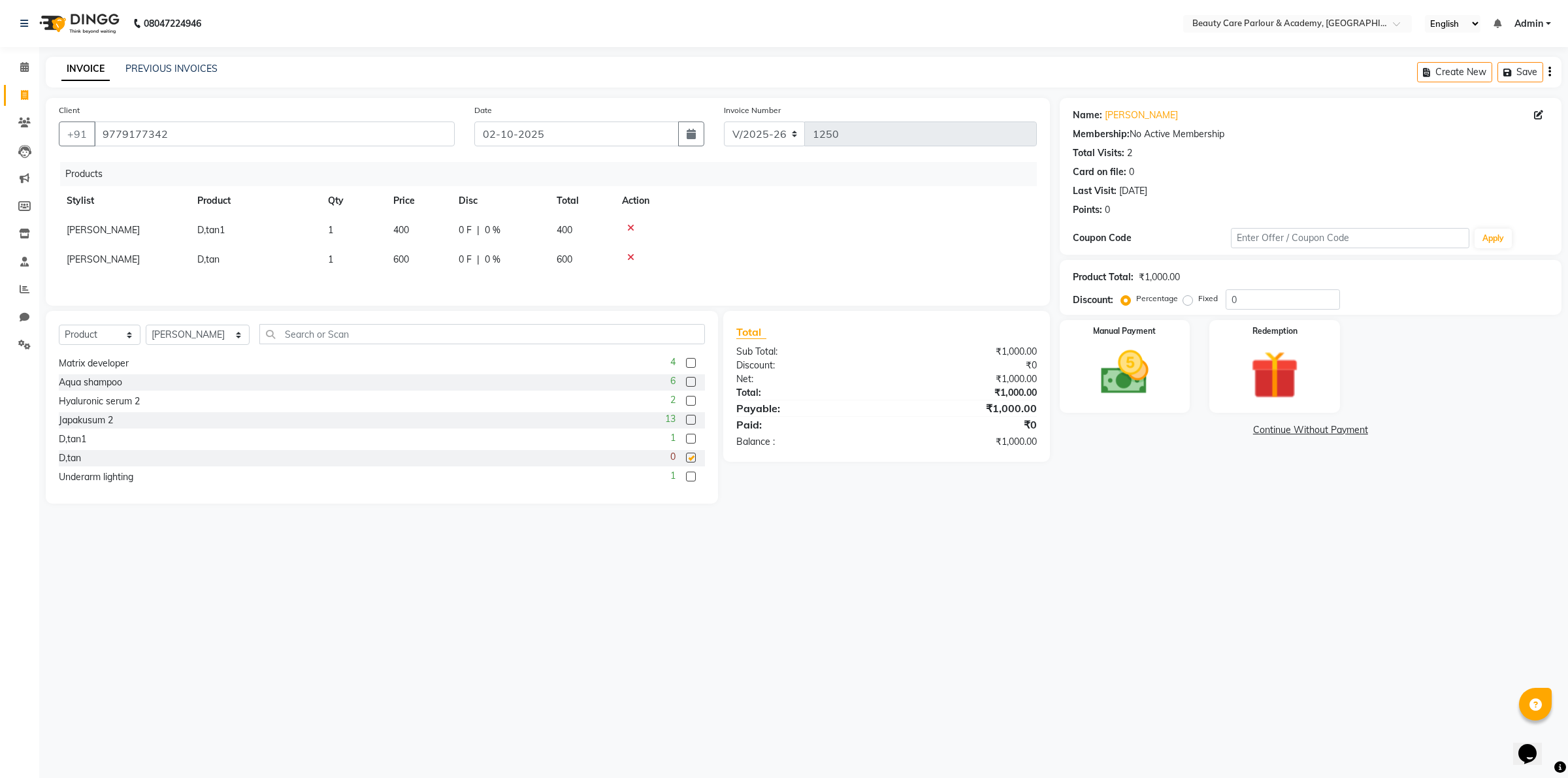
checkbox input "false"
click at [627, 256] on icon at bounding box center [630, 257] width 8 height 9
click at [1151, 370] on img at bounding box center [1124, 373] width 81 height 57
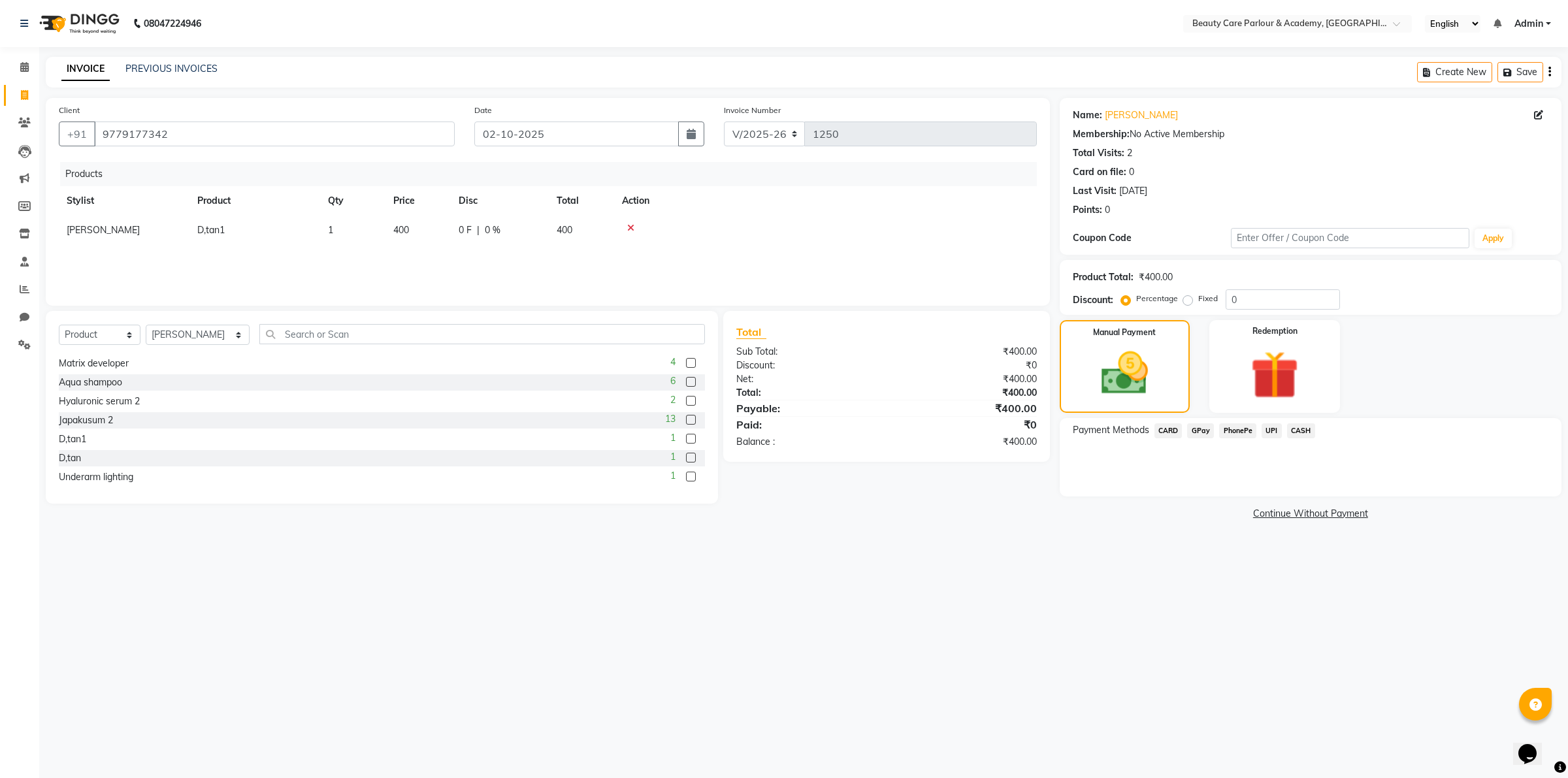
click at [1298, 432] on span "CASH" at bounding box center [1301, 431] width 28 height 15
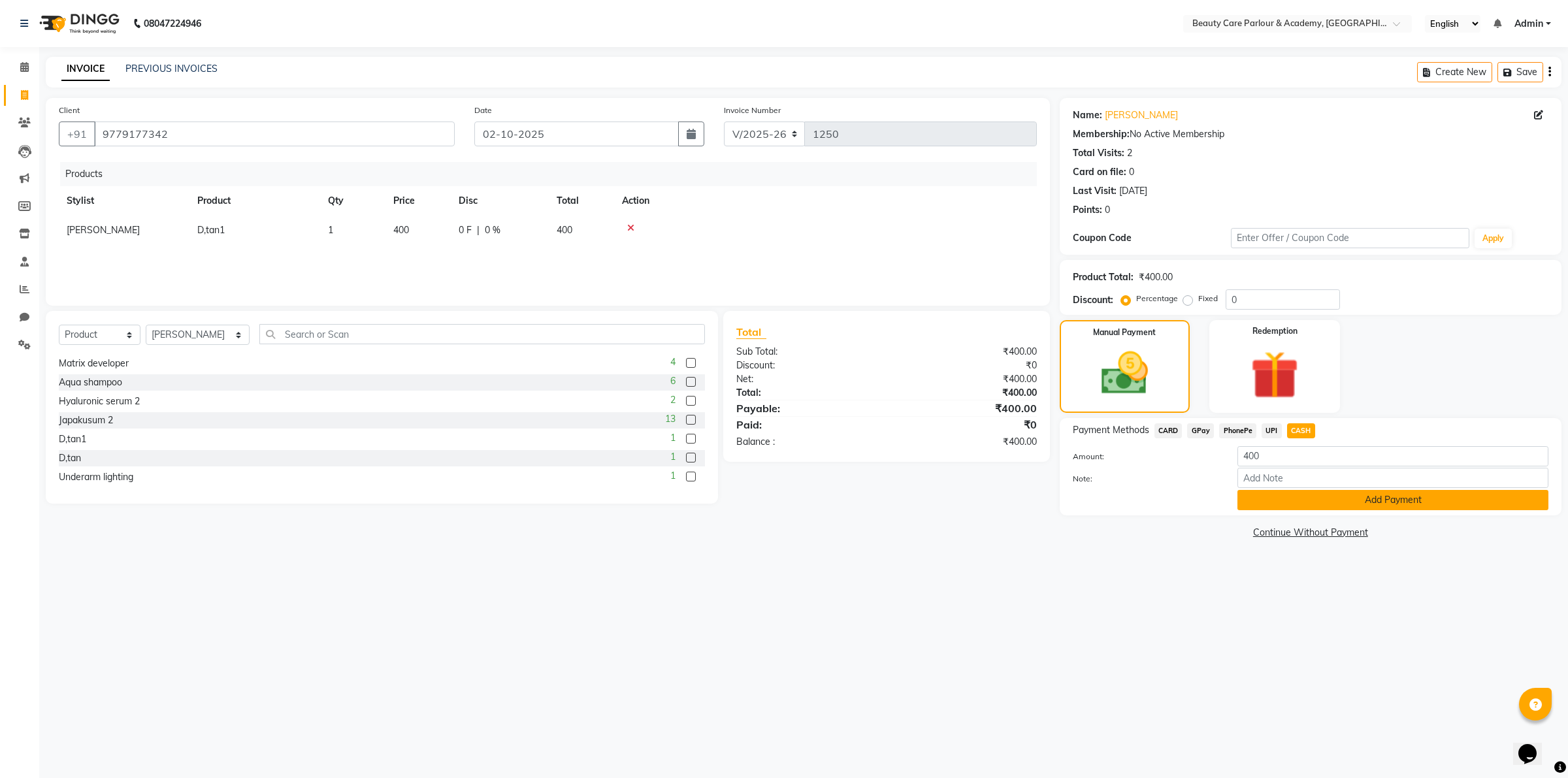
click at [1347, 498] on button "Add Payment" at bounding box center [1393, 500] width 311 height 20
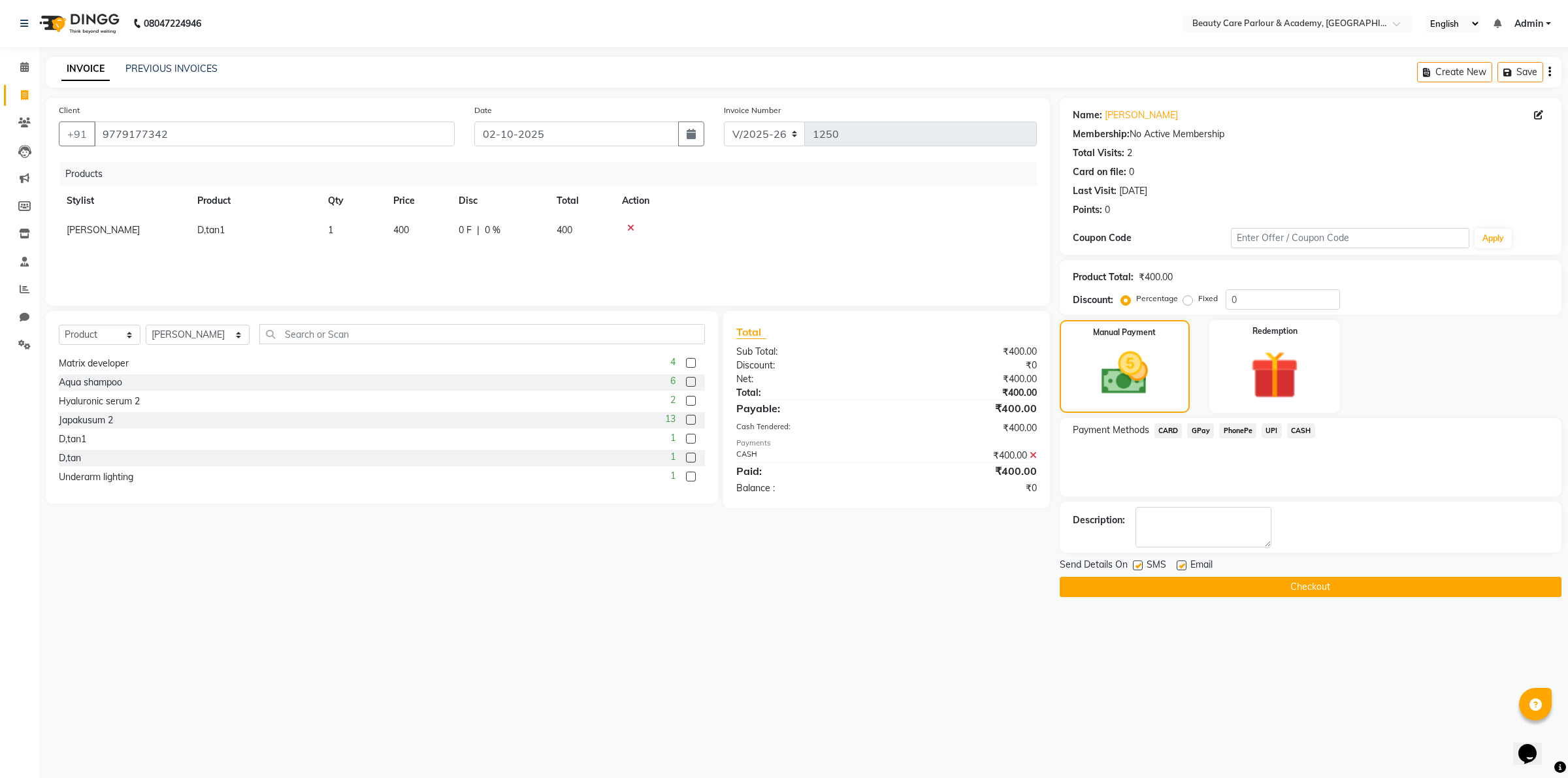
click at [1258, 584] on button "Checkout" at bounding box center [1310, 587] width 502 height 20
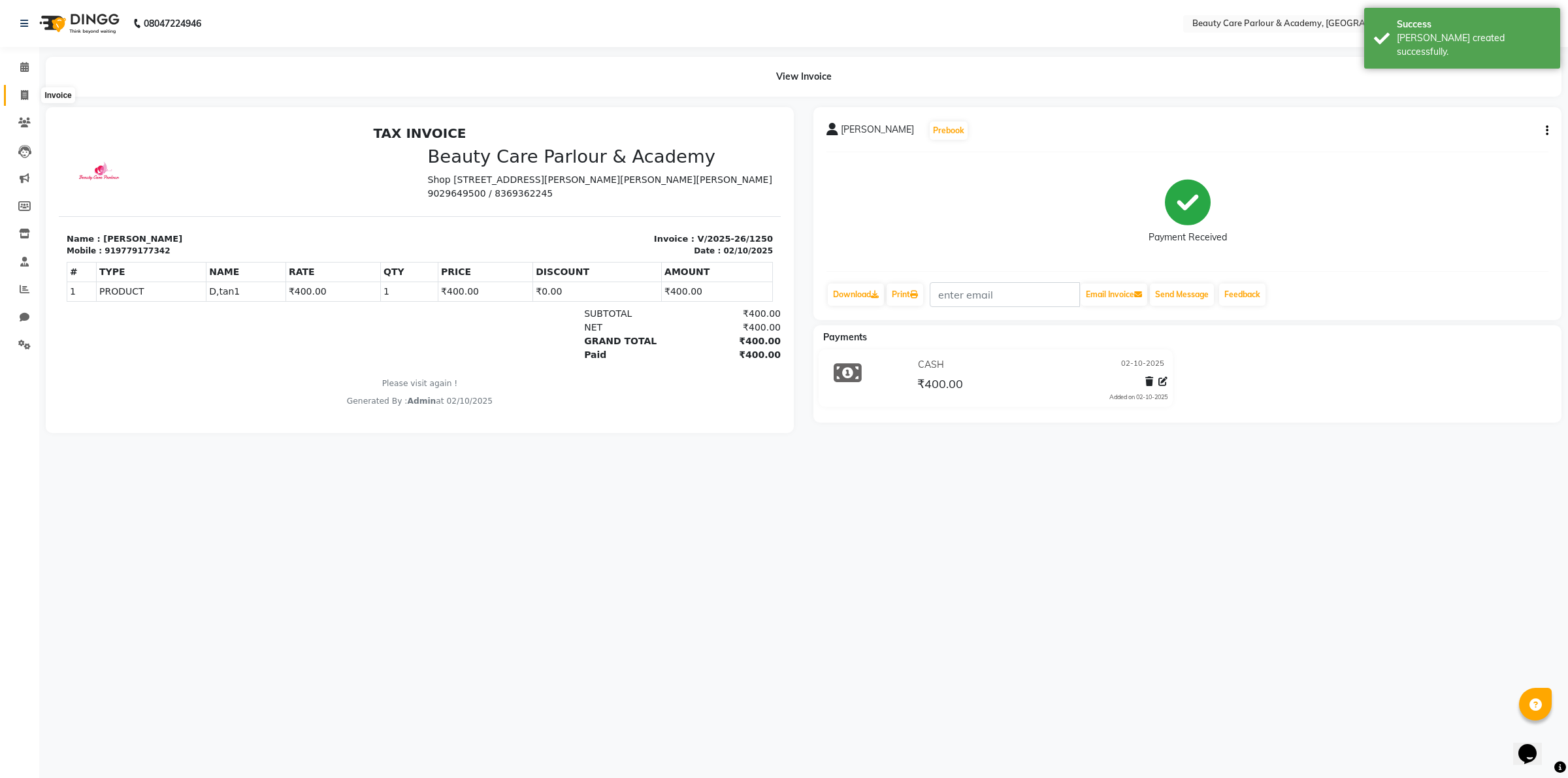
click at [23, 95] on icon at bounding box center [25, 95] width 8 height 10
select select "8049"
select select "service"
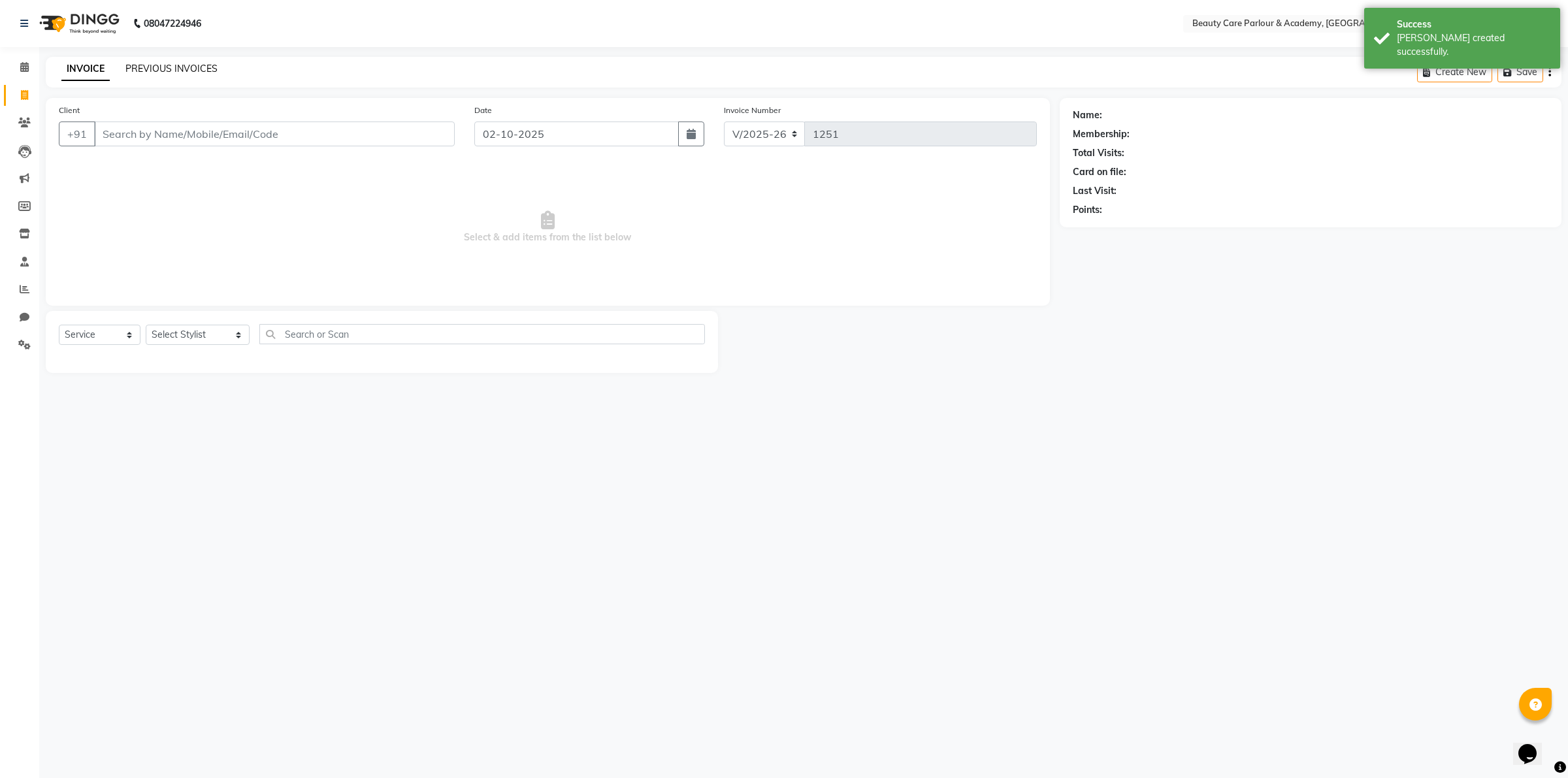
click at [147, 67] on link "PREVIOUS INVOICES" at bounding box center [171, 68] width 92 height 12
